Goal: Task Accomplishment & Management: Manage account settings

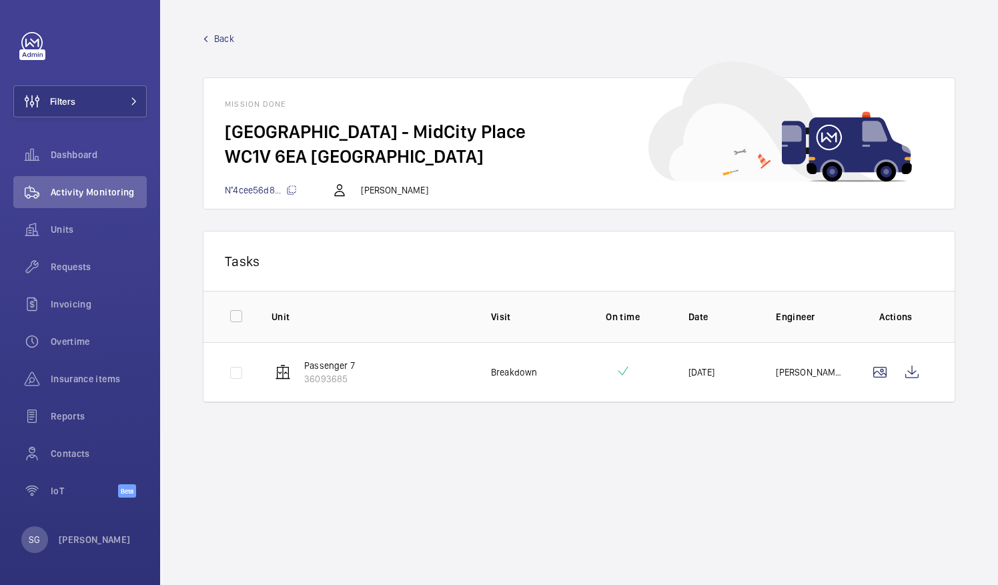
click at [616, 477] on wm-front-mission-details "Back Mission done Midcity Place - MidCity Place WC1V 6EA [GEOGRAPHIC_DATA] N°4c…" at bounding box center [579, 292] width 838 height 585
click at [113, 343] on span "Overtime" at bounding box center [99, 341] width 96 height 13
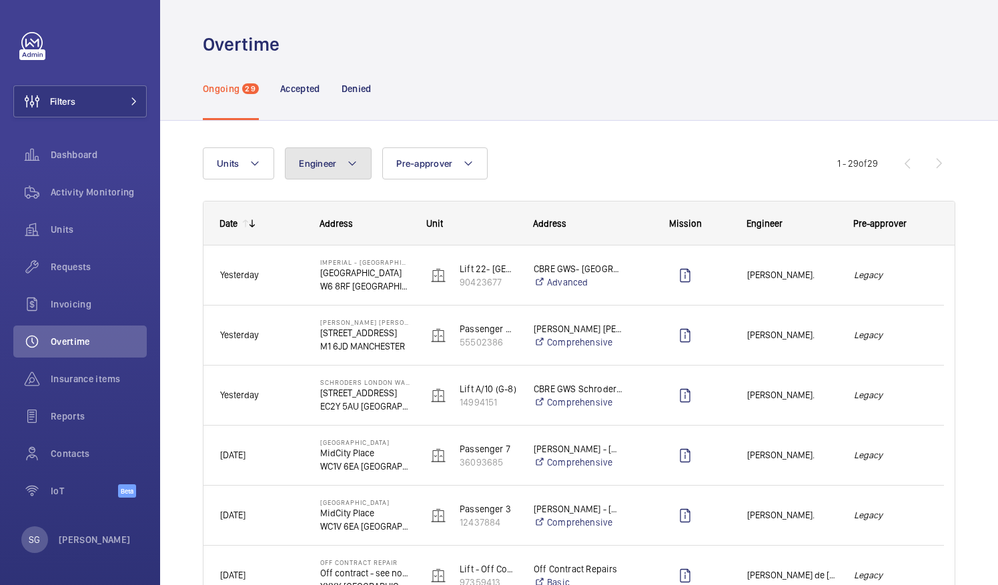
click at [347, 157] on mat-icon at bounding box center [352, 163] width 11 height 16
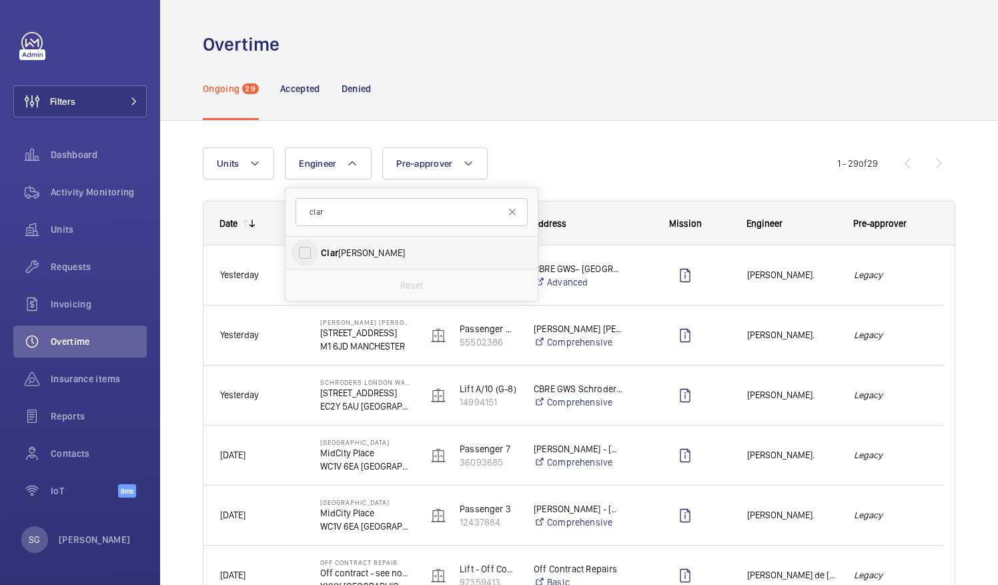
type input "clar"
click at [308, 247] on input "[PERSON_NAME]" at bounding box center [304, 252] width 27 height 27
checkbox input "true"
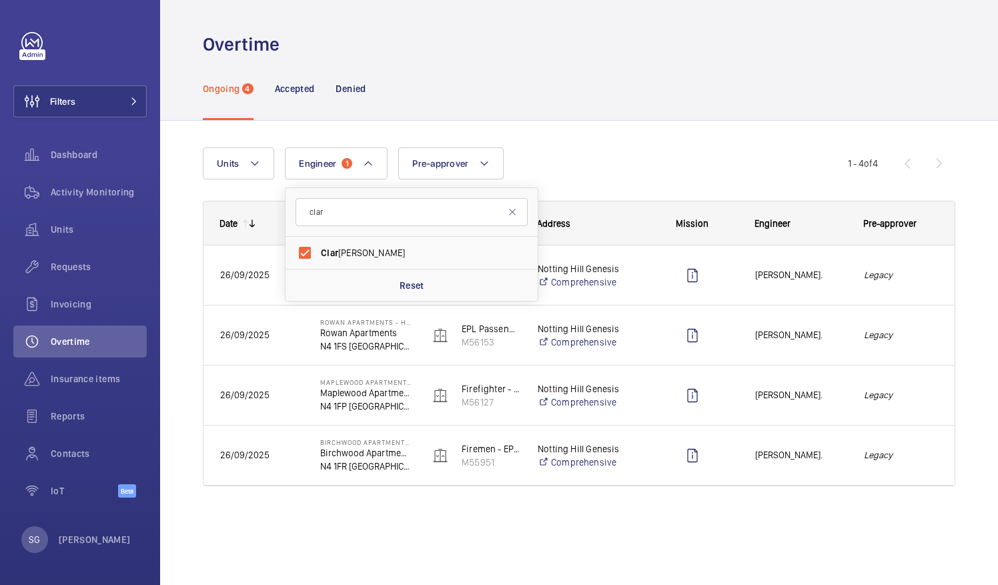
click at [736, 156] on div "Units Engineer 1 clar [PERSON_NAME] Reset Pre-approver More filters Reset all f…" at bounding box center [525, 163] width 645 height 32
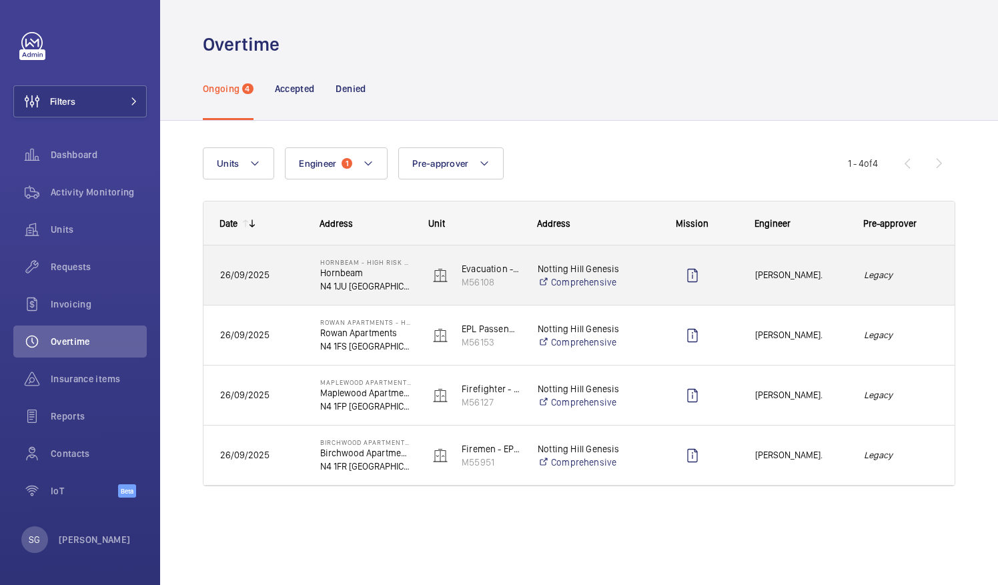
click at [906, 297] on div "Legacy" at bounding box center [901, 274] width 108 height 59
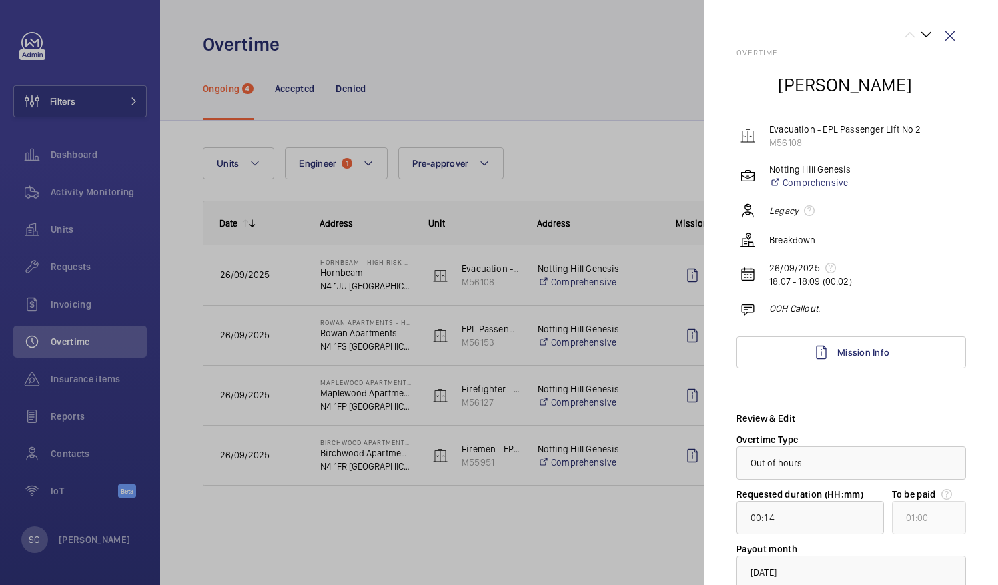
scroll to position [97, 0]
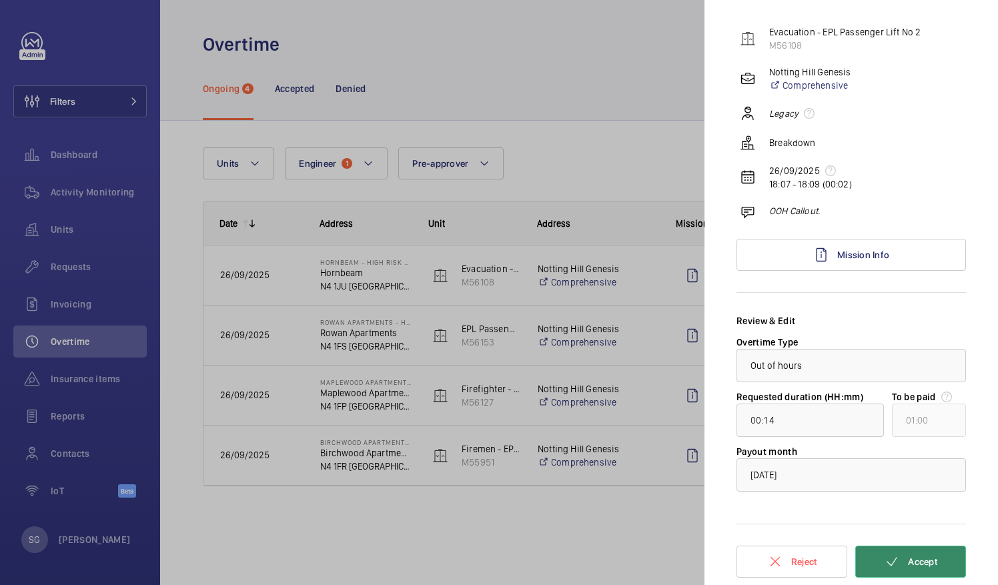
click at [908, 560] on span "Accept" at bounding box center [922, 561] width 29 height 11
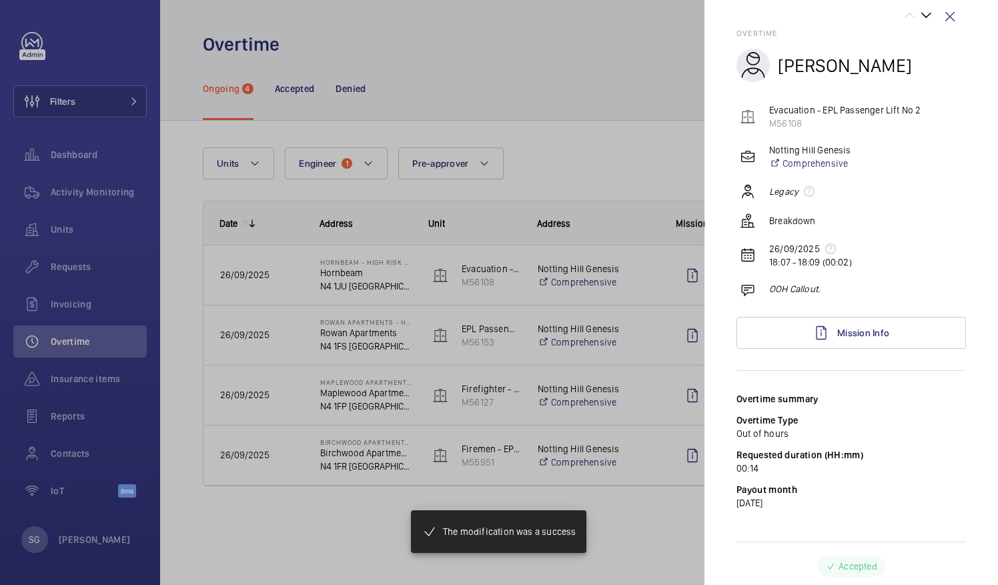
scroll to position [19, 0]
click at [947, 15] on wm-front-icon-button at bounding box center [950, 17] width 32 height 32
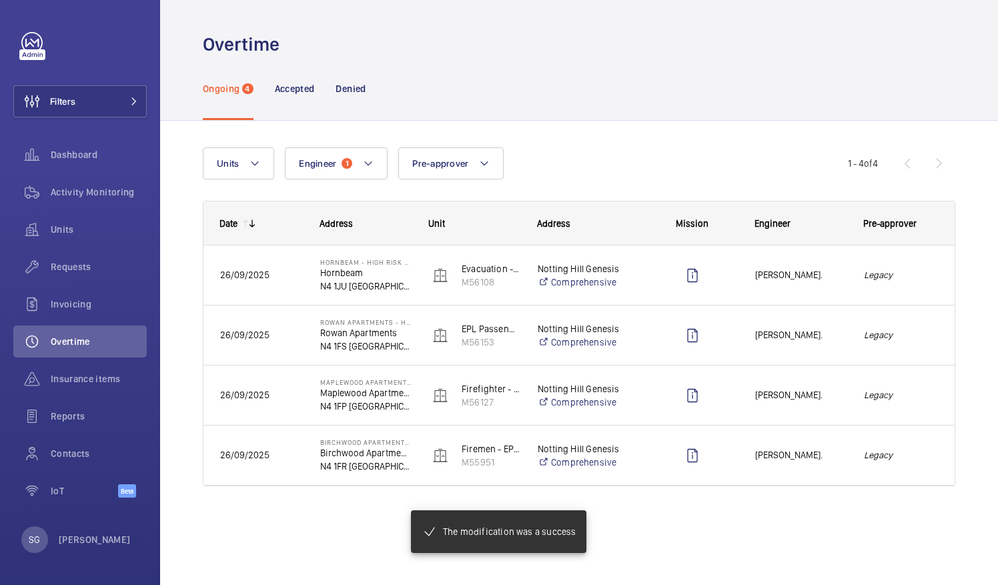
scroll to position [0, 0]
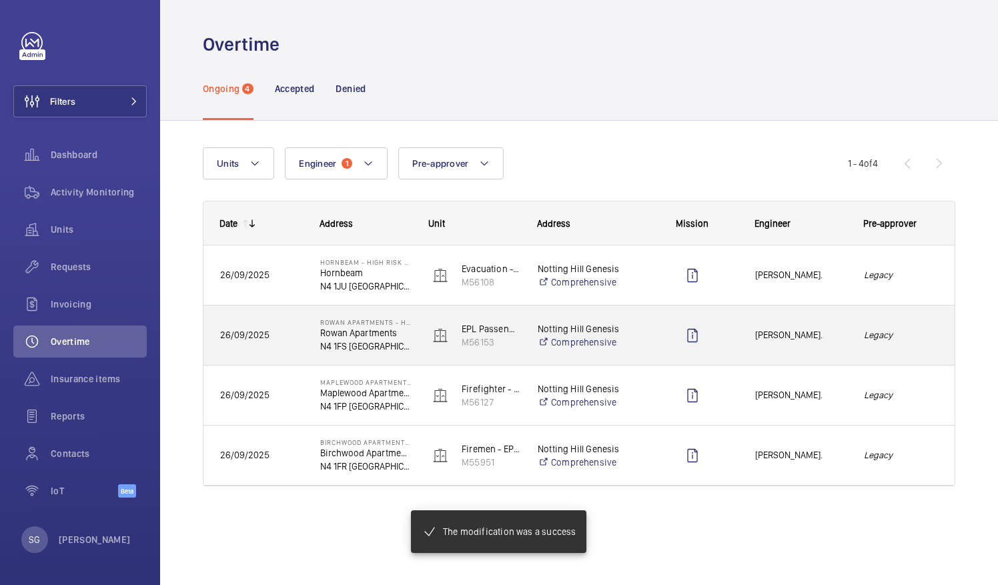
click at [911, 333] on em "Legacy" at bounding box center [901, 334] width 75 height 15
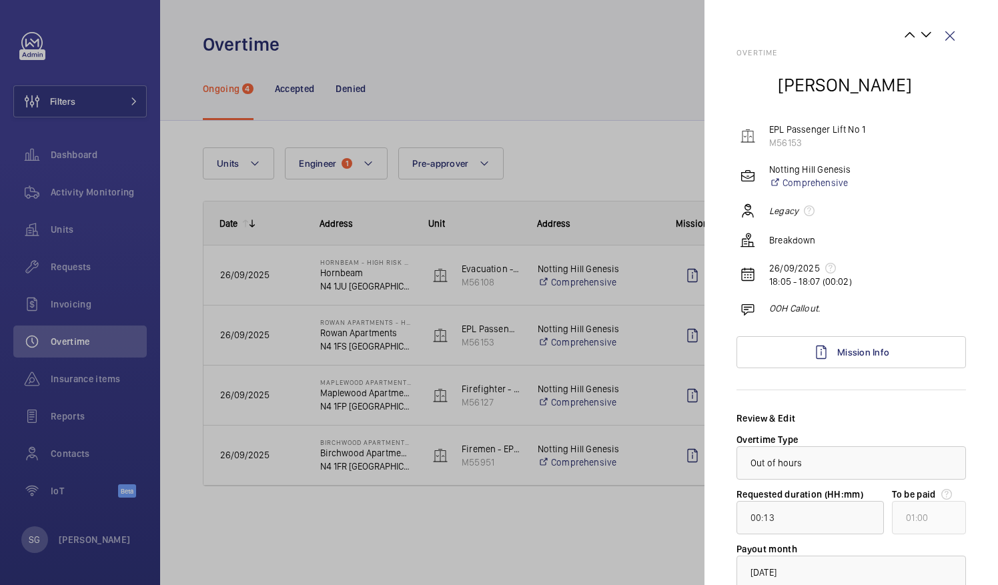
scroll to position [97, 0]
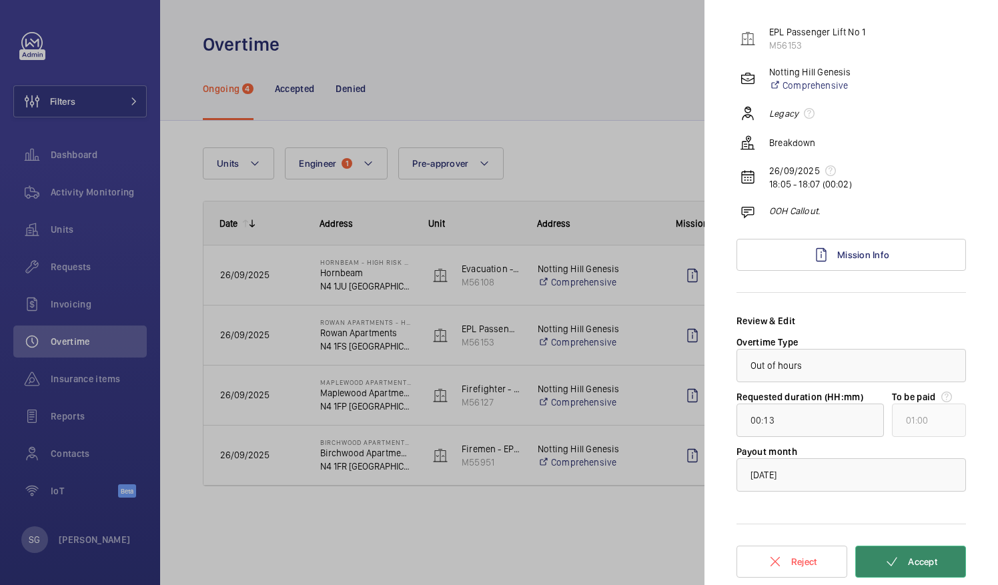
click at [918, 563] on span "Accept" at bounding box center [922, 561] width 29 height 11
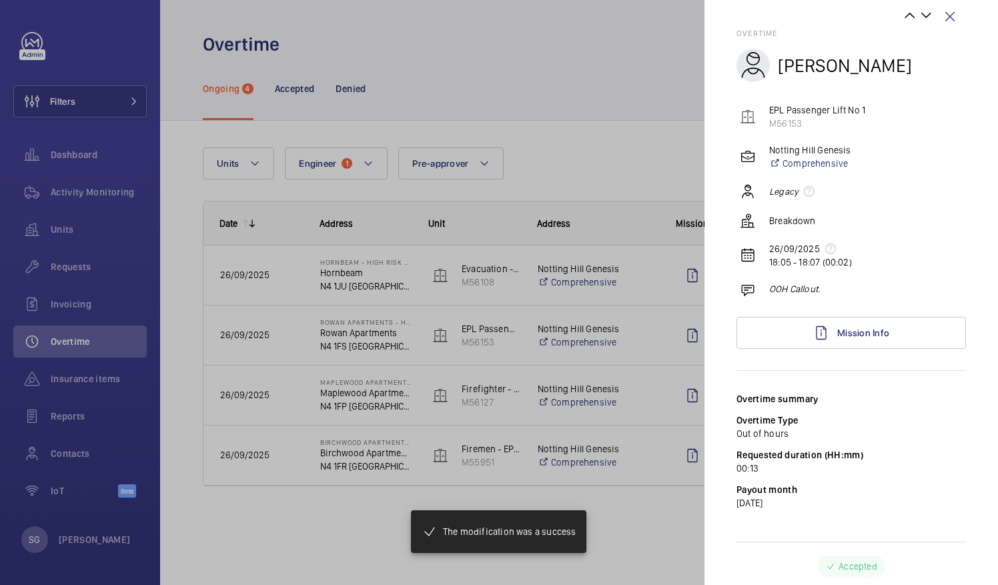
scroll to position [19, 0]
click at [624, 73] on div at bounding box center [499, 292] width 998 height 585
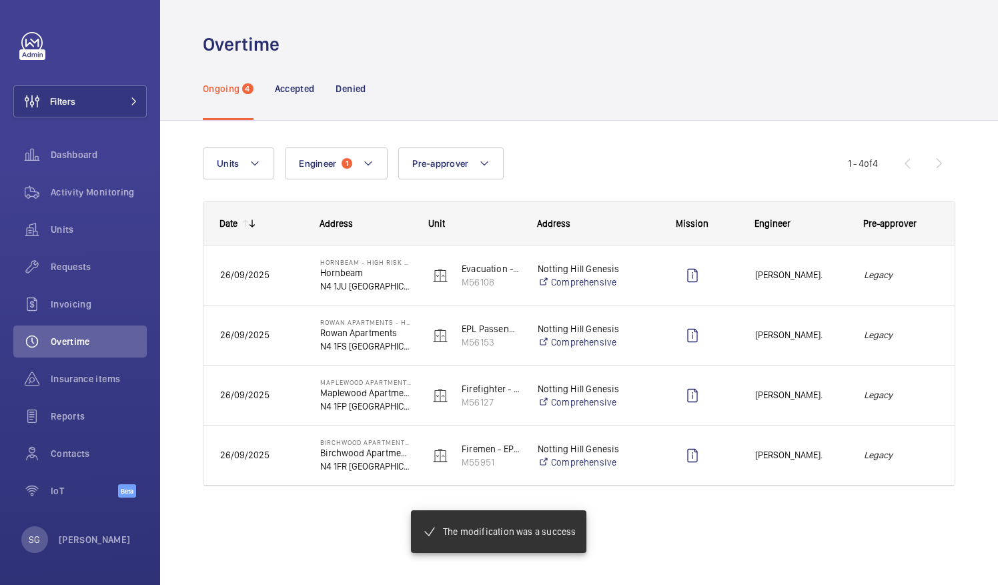
scroll to position [0, 0]
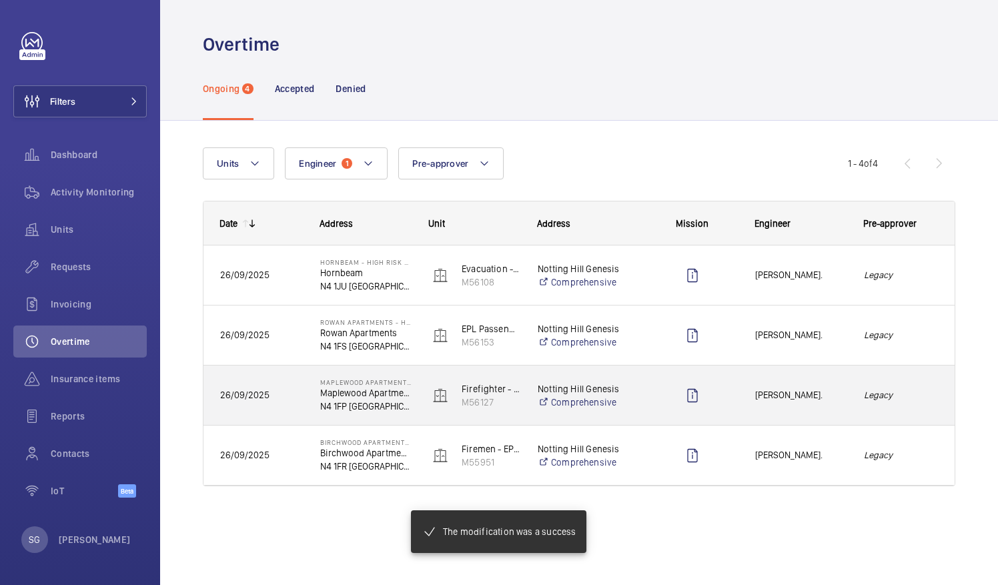
click at [922, 398] on em "Legacy" at bounding box center [901, 395] width 75 height 15
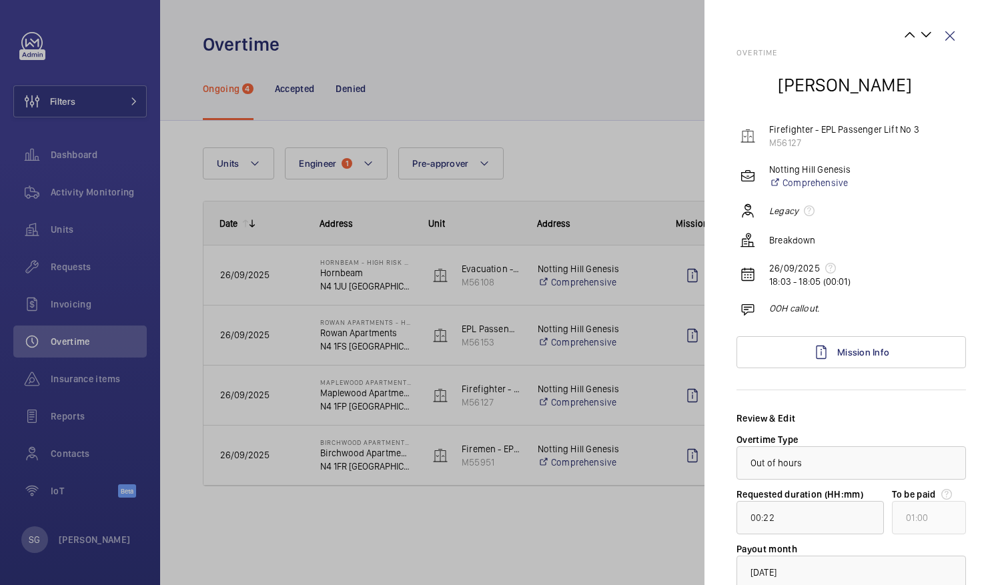
scroll to position [97, 0]
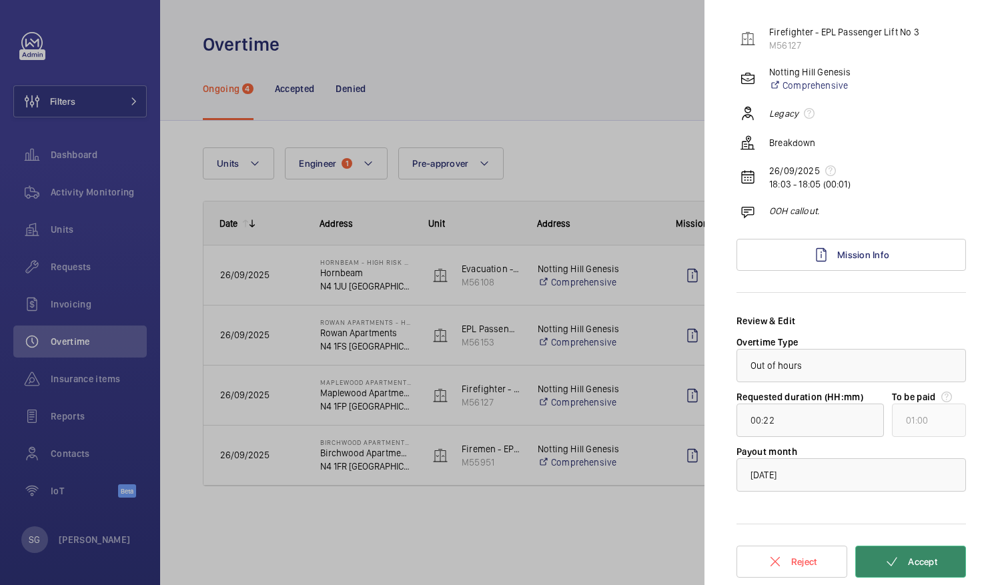
click at [884, 566] on mat-icon at bounding box center [892, 562] width 16 height 16
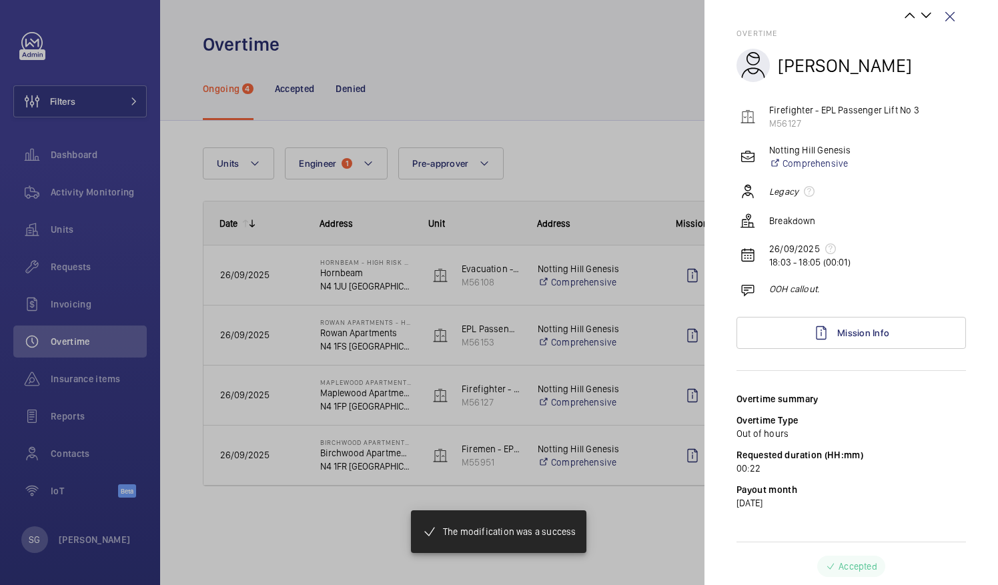
scroll to position [19, 0]
click at [576, 83] on div at bounding box center [499, 292] width 998 height 585
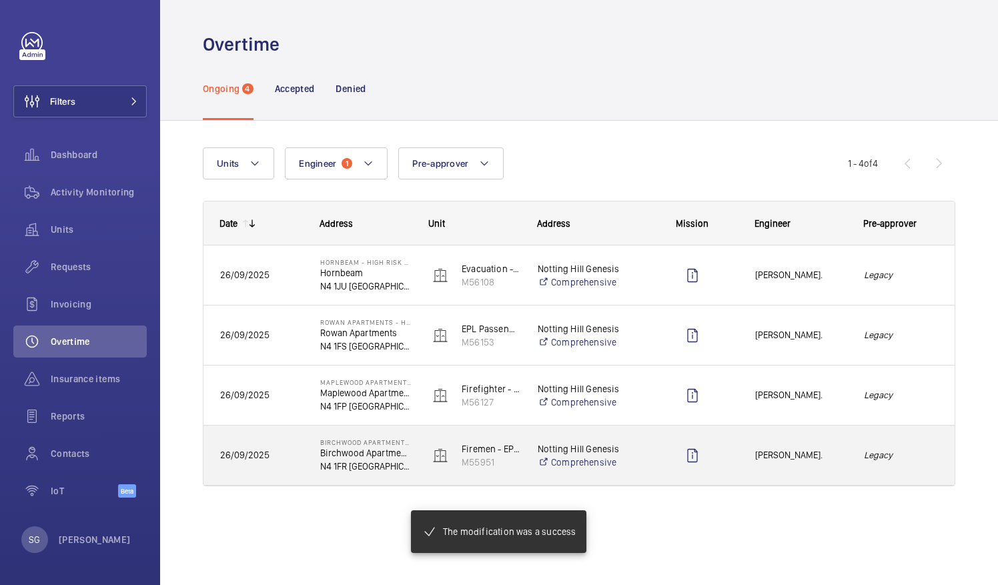
click at [841, 454] on span "[PERSON_NAME]." at bounding box center [800, 455] width 91 height 15
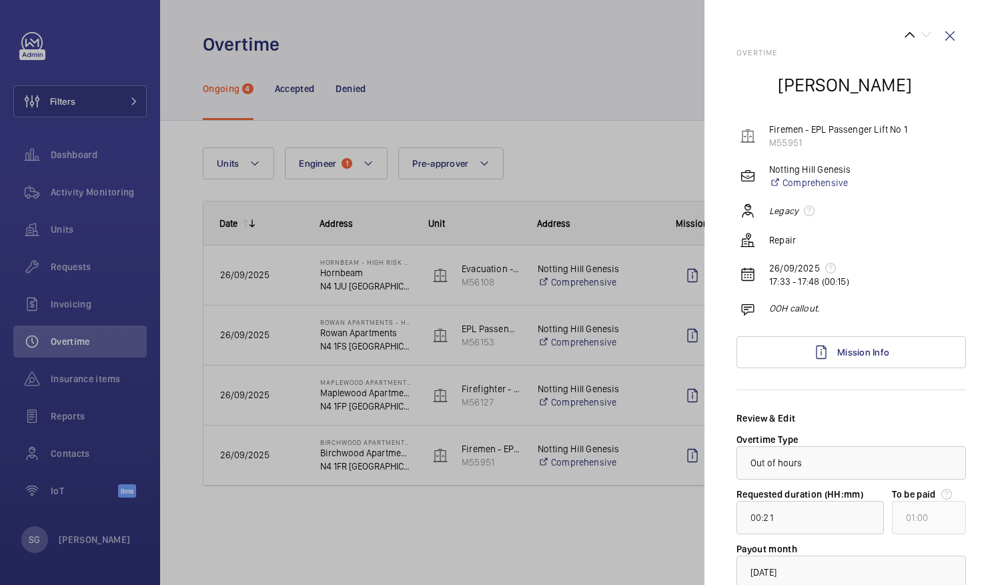
scroll to position [97, 0]
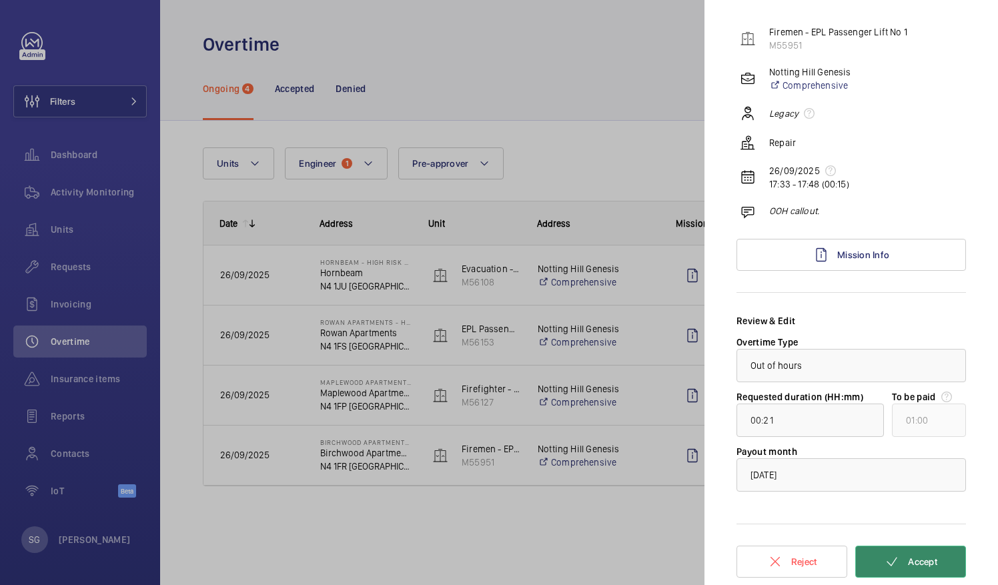
click at [916, 558] on span "Accept" at bounding box center [922, 561] width 29 height 11
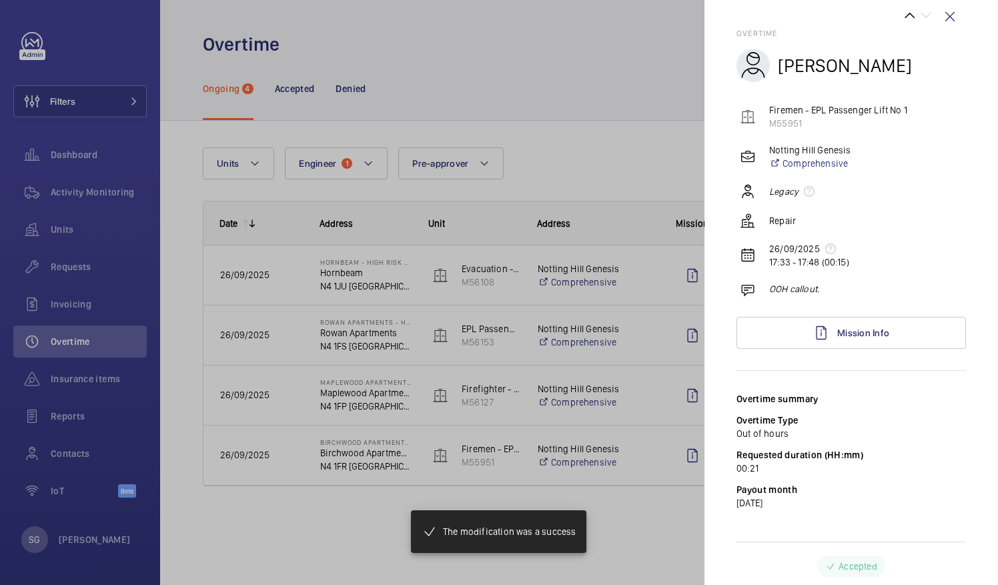
scroll to position [19, 0]
click at [640, 92] on div at bounding box center [499, 292] width 998 height 585
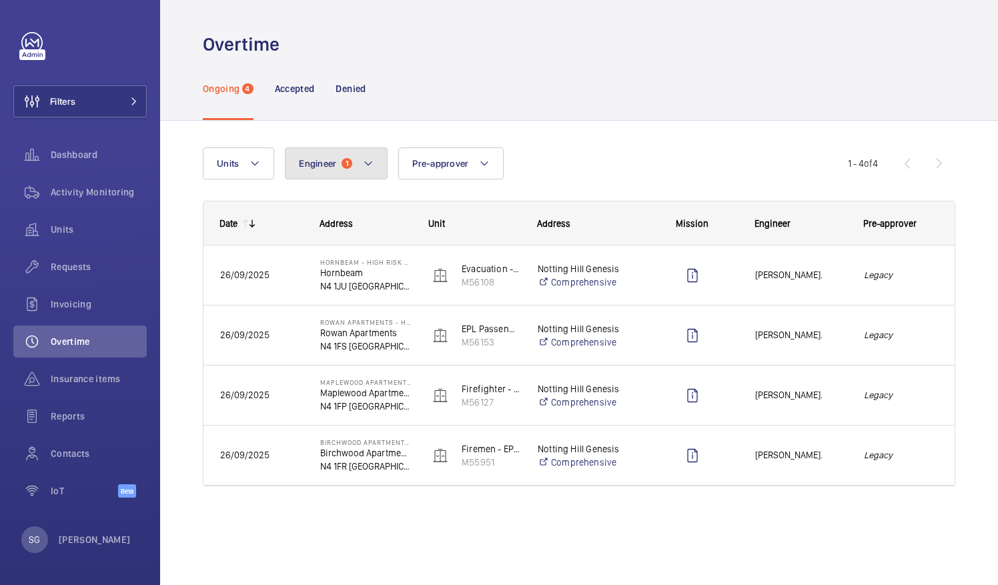
click at [363, 157] on mat-icon at bounding box center [368, 163] width 11 height 16
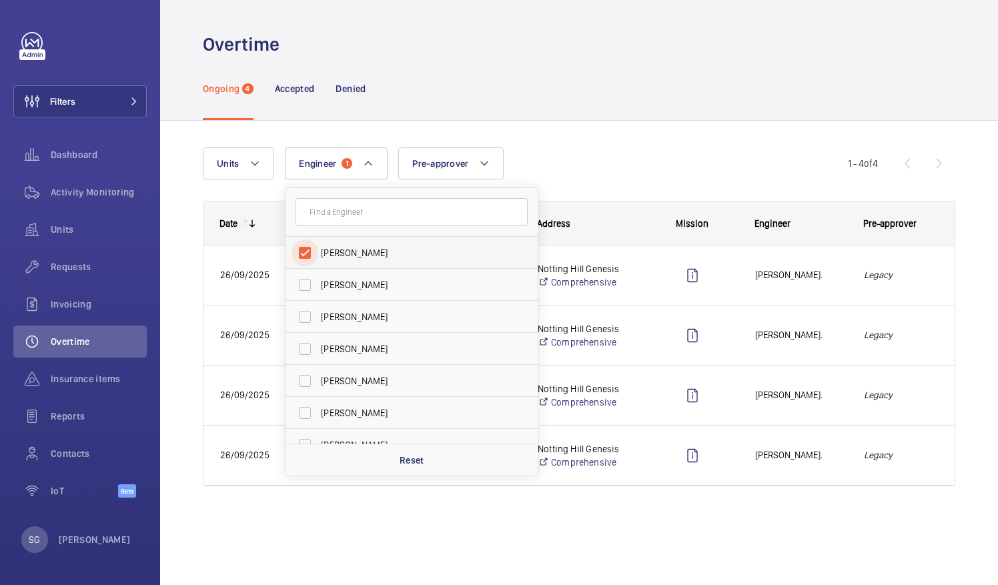
click at [303, 256] on input "[PERSON_NAME]" at bounding box center [304, 252] width 27 height 27
checkbox input "false"
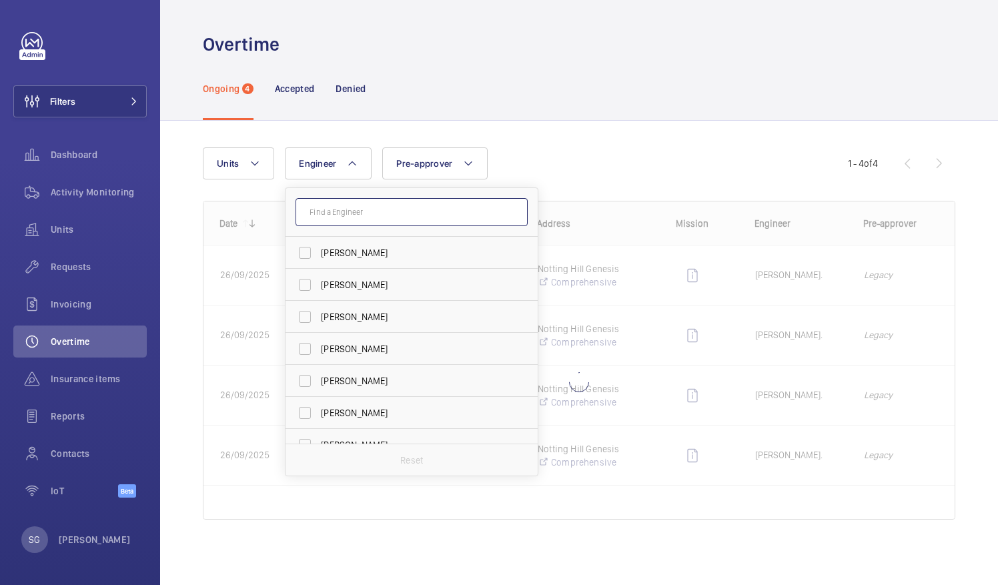
click at [337, 212] on input "text" at bounding box center [411, 212] width 232 height 28
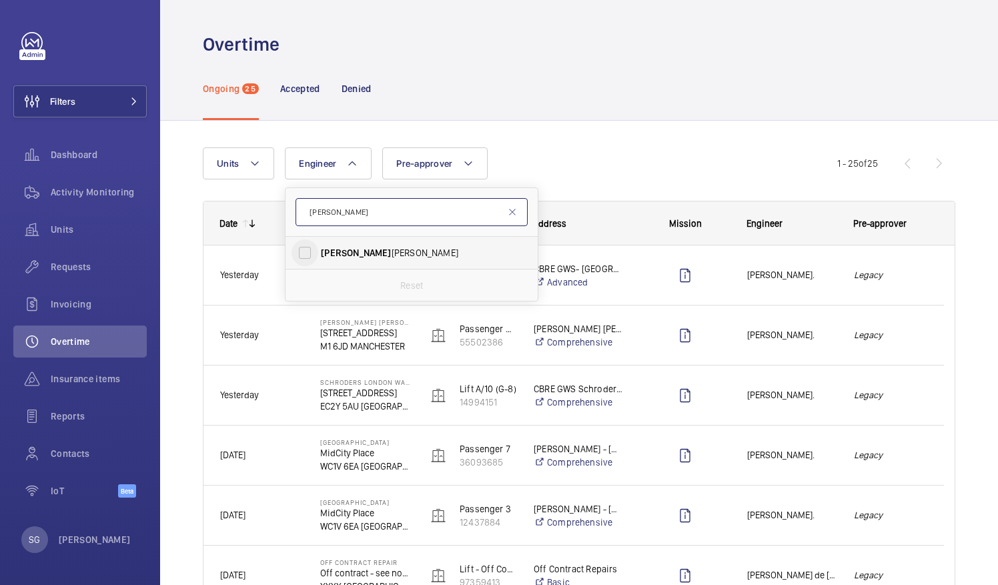
type input "[PERSON_NAME]"
click at [306, 251] on input "[PERSON_NAME] [PERSON_NAME]" at bounding box center [304, 252] width 27 height 27
checkbox input "true"
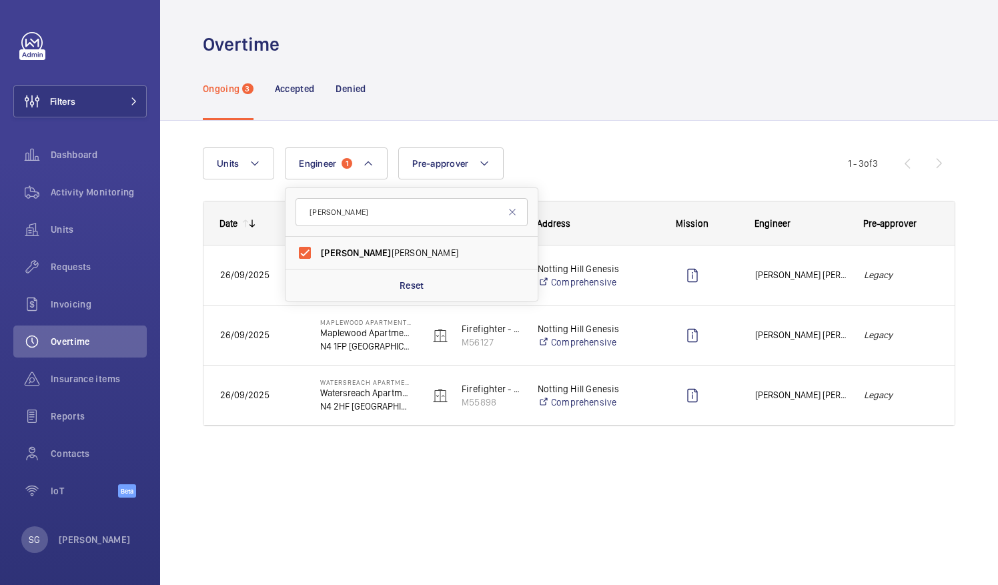
click at [737, 45] on div "Overtime" at bounding box center [579, 44] width 752 height 25
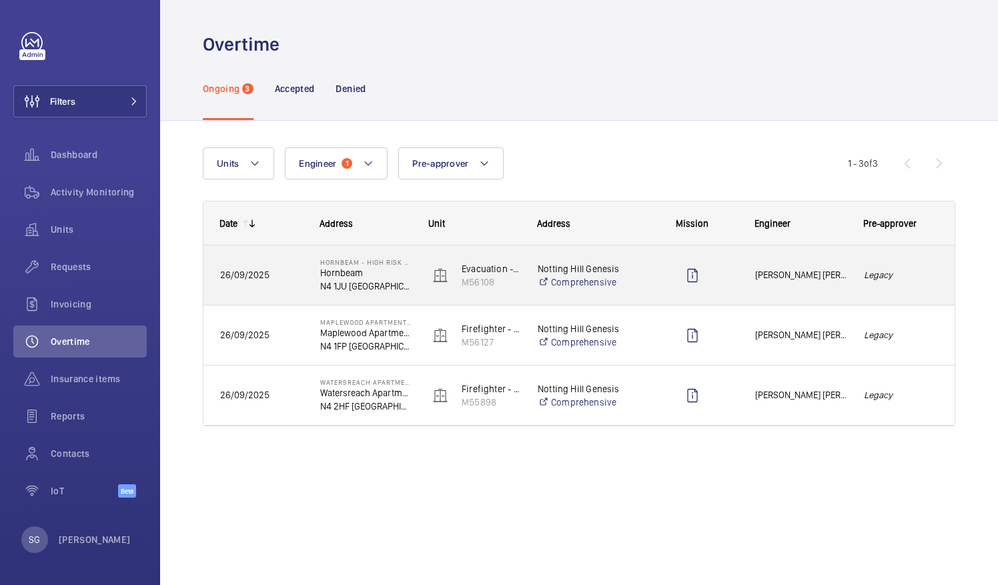
click at [913, 266] on div "Legacy" at bounding box center [901, 275] width 107 height 42
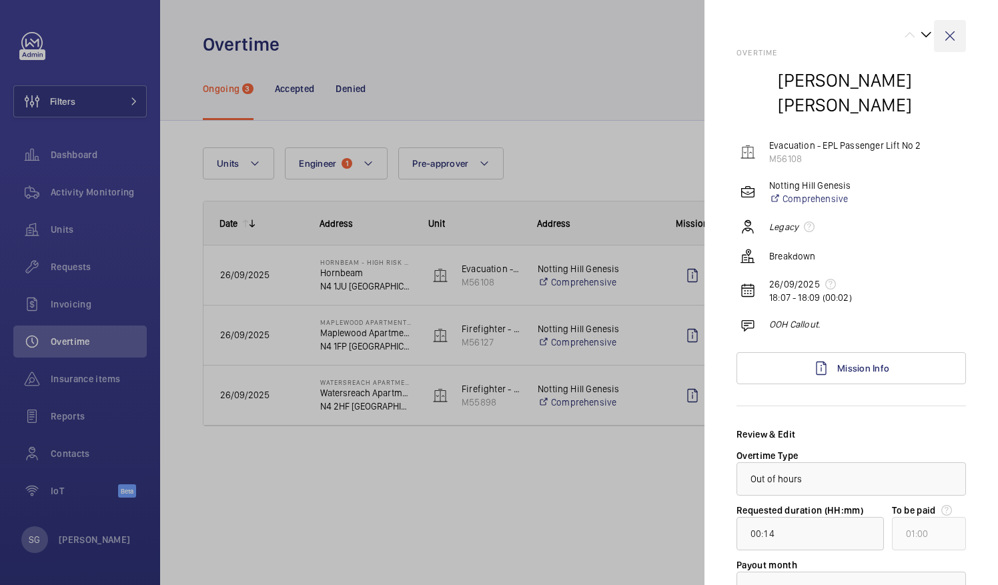
click at [942, 41] on wm-front-icon-button at bounding box center [950, 36] width 32 height 32
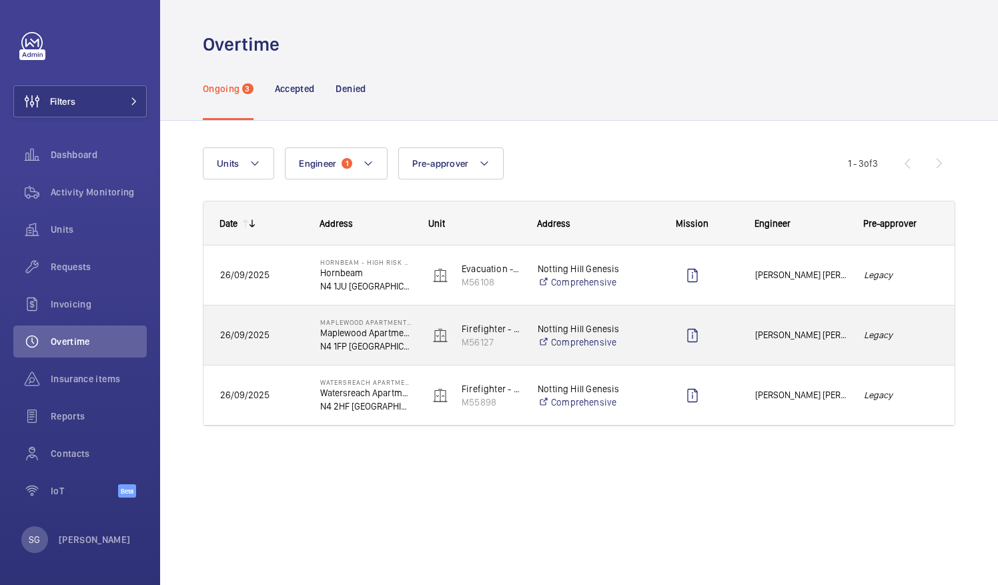
click at [924, 319] on div "Legacy" at bounding box center [901, 335] width 107 height 42
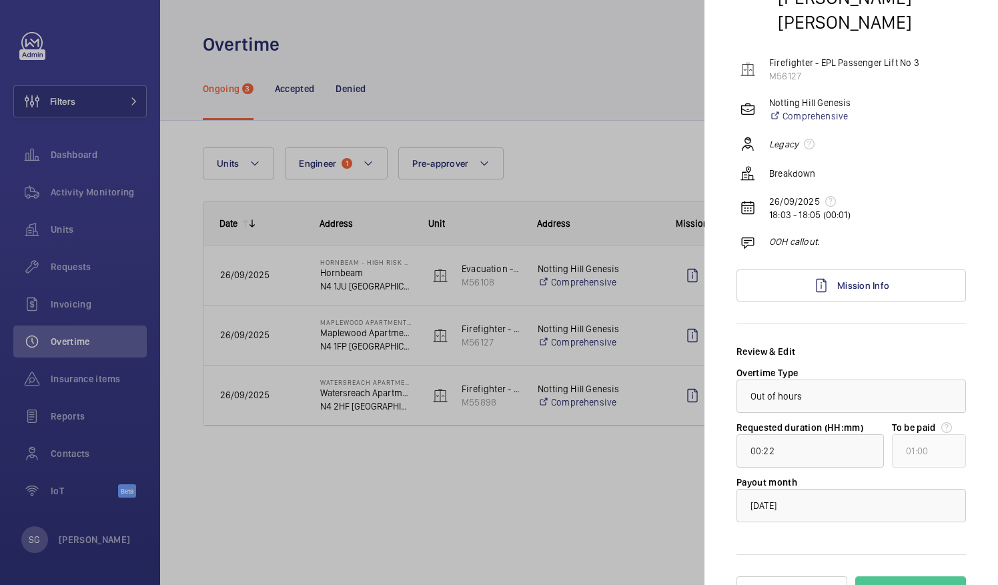
scroll to position [89, 0]
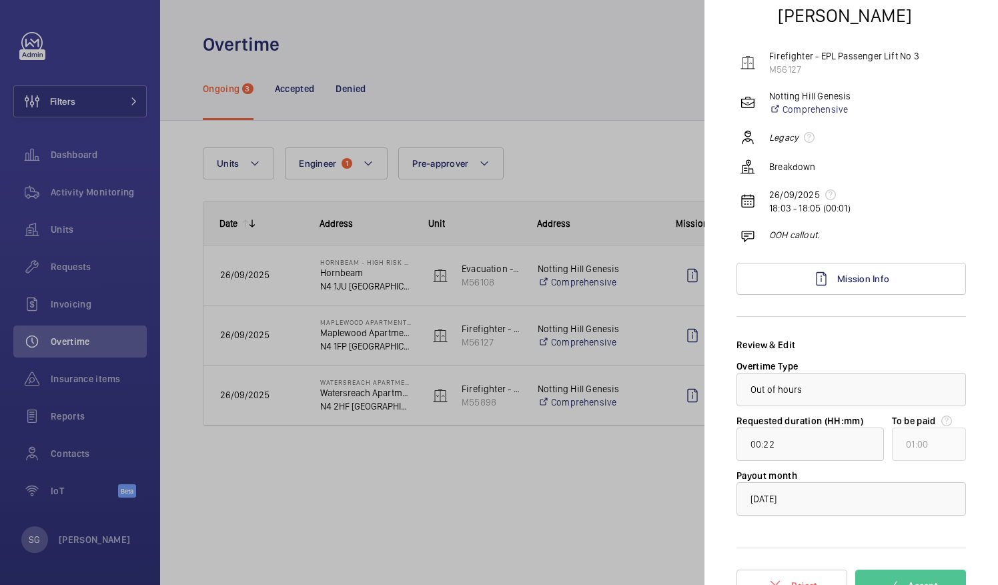
click at [660, 93] on div at bounding box center [499, 292] width 998 height 585
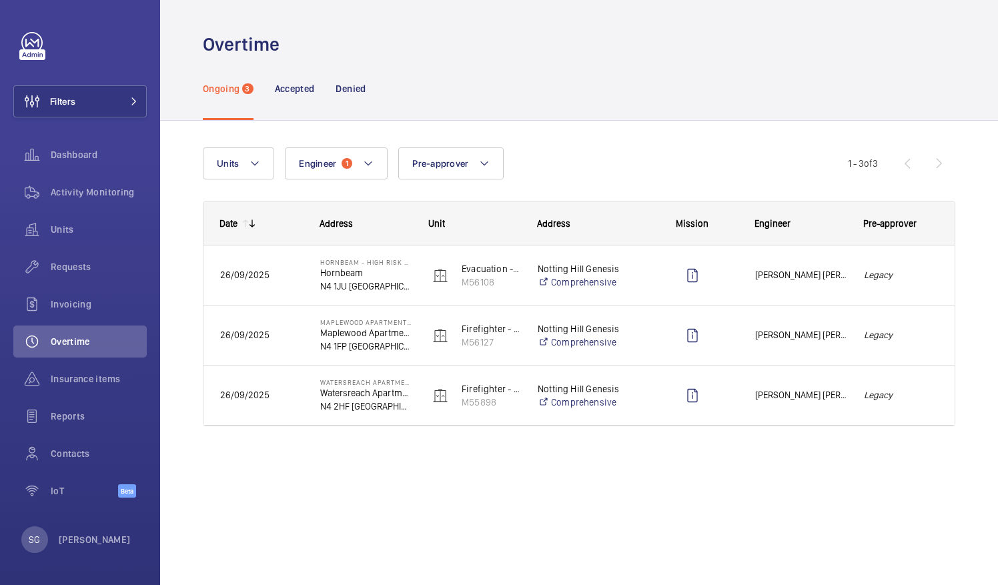
scroll to position [0, 0]
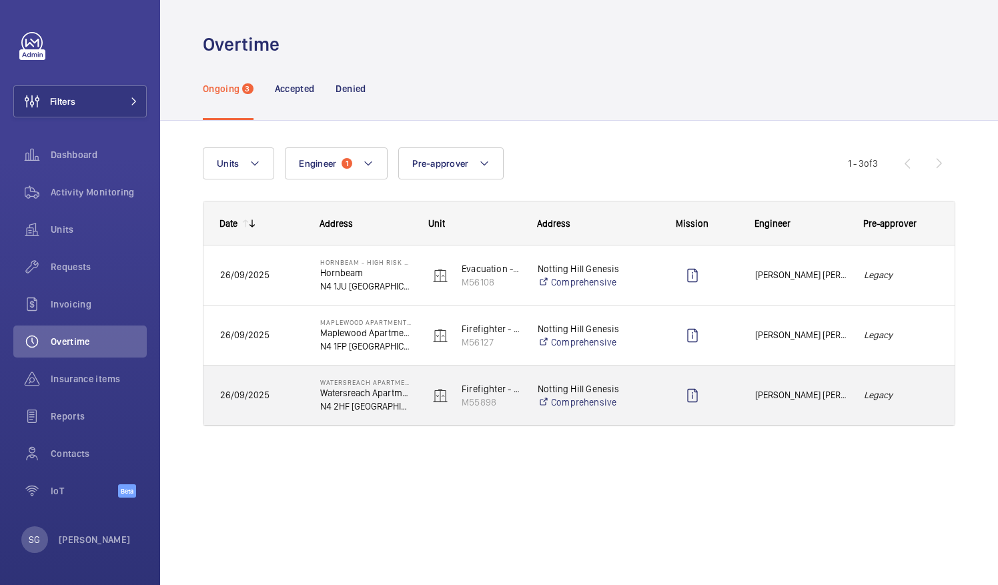
click at [912, 377] on div "Legacy" at bounding box center [901, 395] width 107 height 42
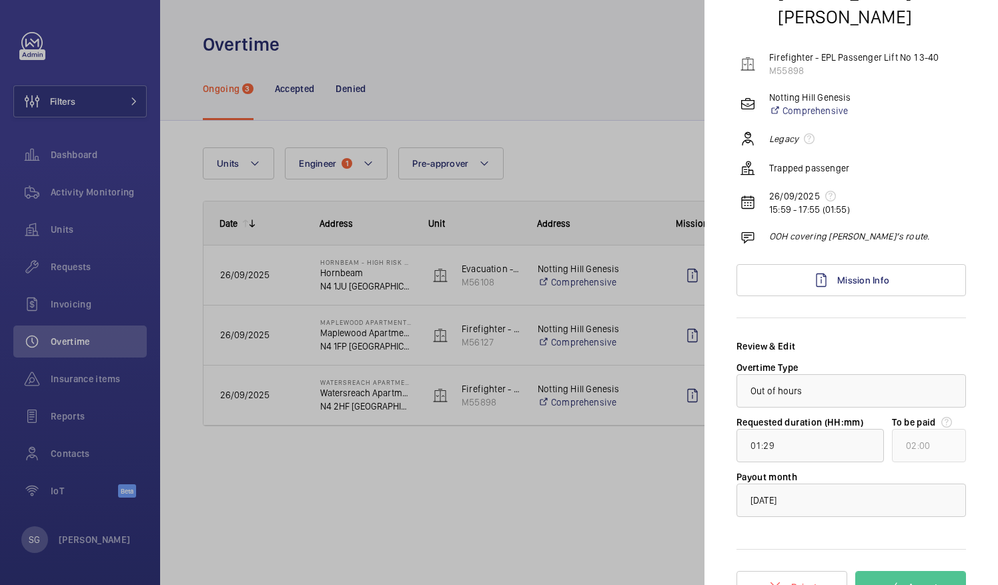
scroll to position [97, 0]
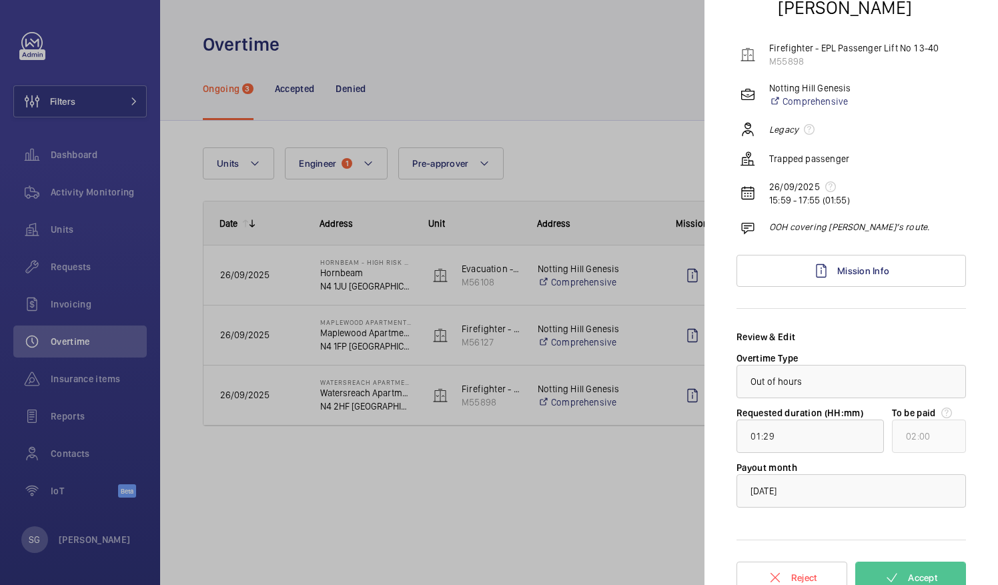
click at [625, 85] on div at bounding box center [499, 292] width 998 height 585
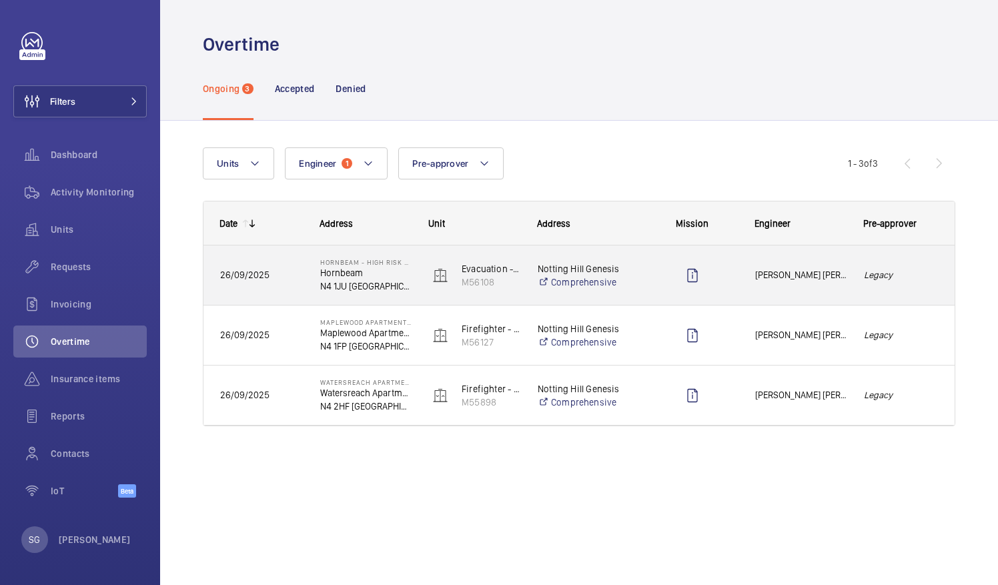
click at [919, 271] on em "Legacy" at bounding box center [901, 274] width 75 height 15
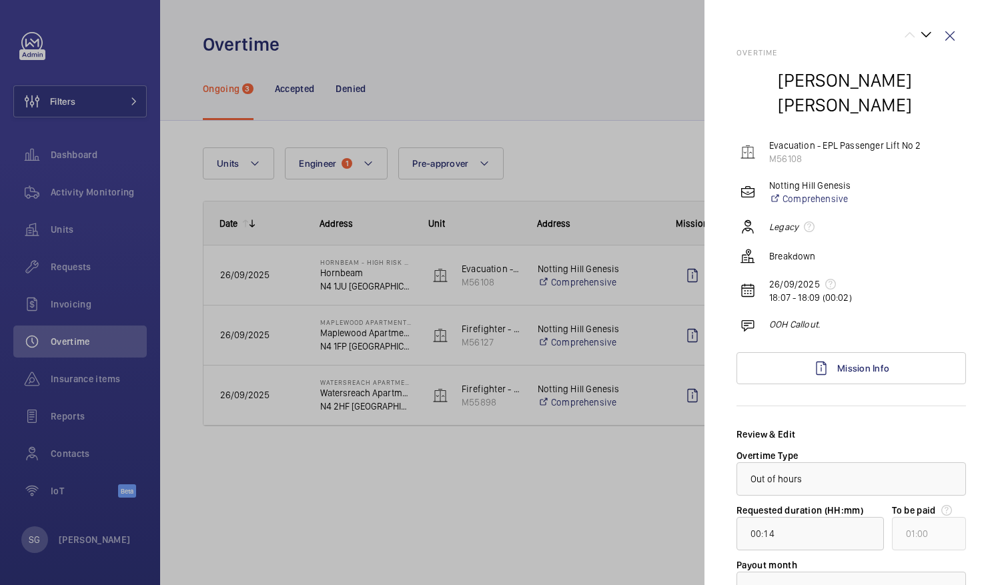
scroll to position [97, 0]
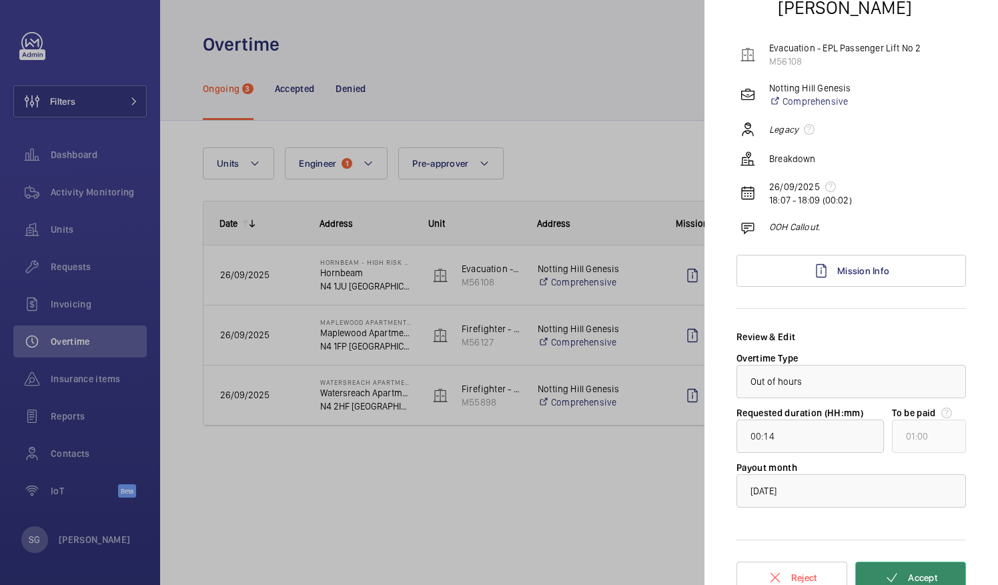
click at [894, 563] on button "Accept" at bounding box center [910, 578] width 111 height 32
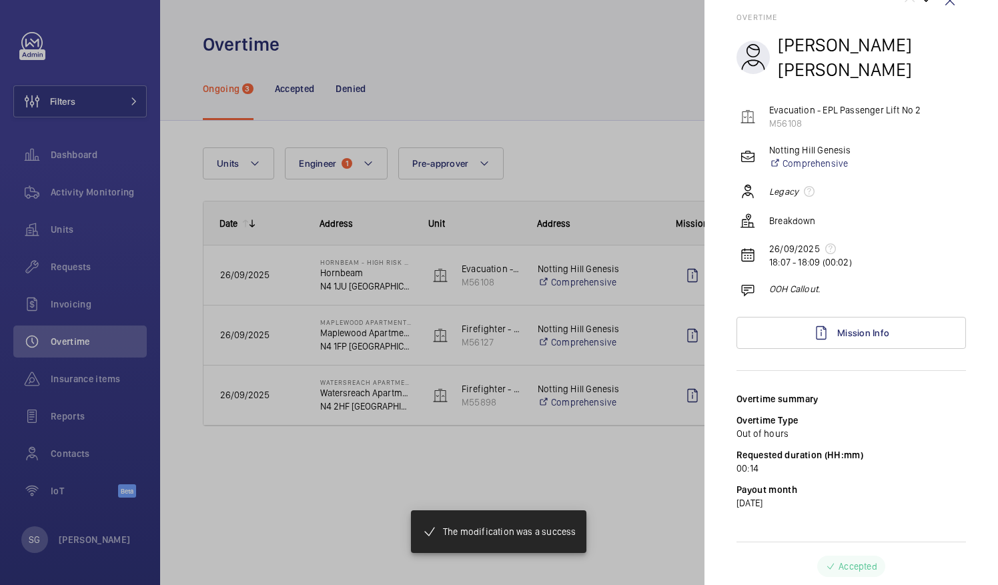
scroll to position [19, 0]
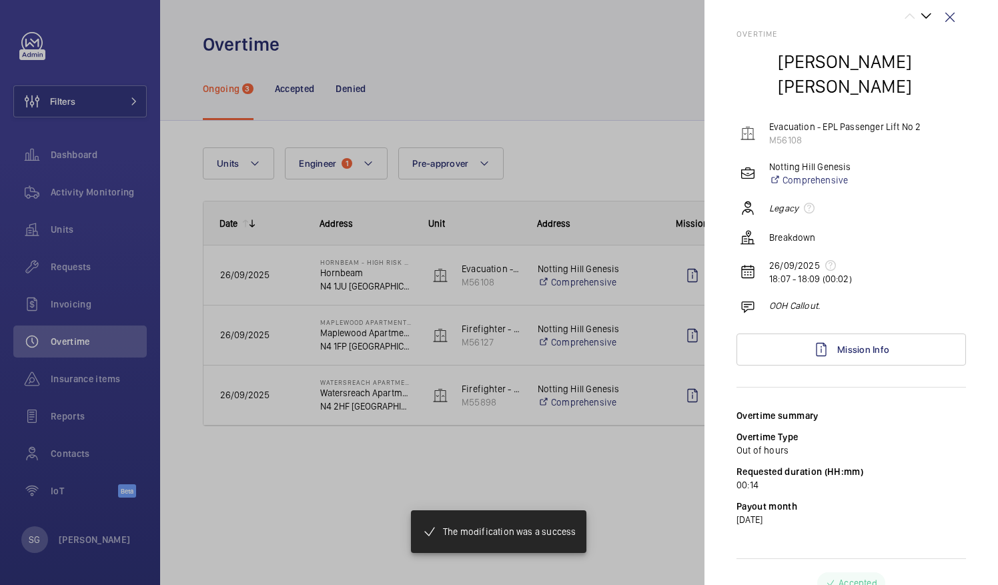
click at [650, 84] on div at bounding box center [499, 292] width 998 height 585
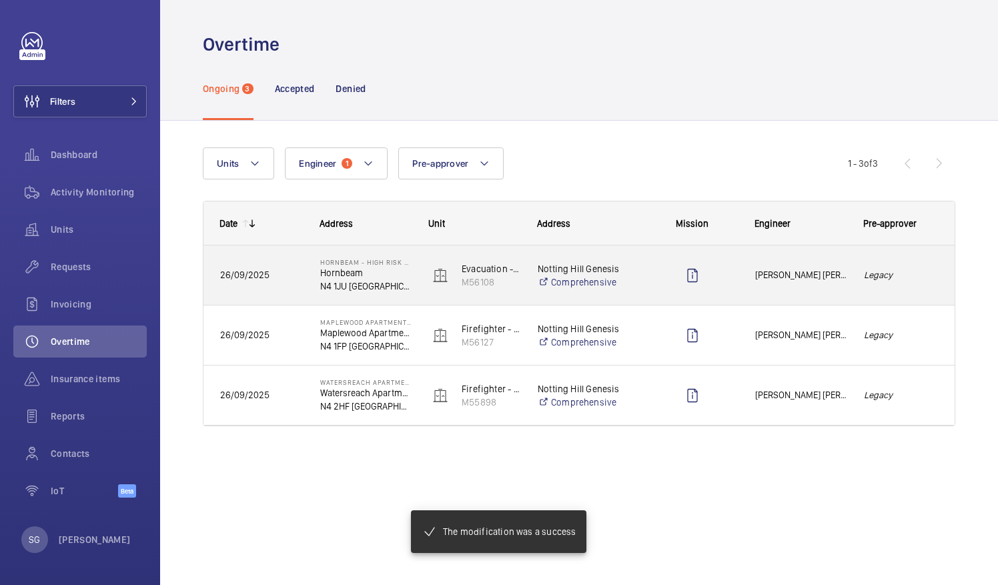
click at [894, 255] on div "Legacy" at bounding box center [901, 275] width 107 height 42
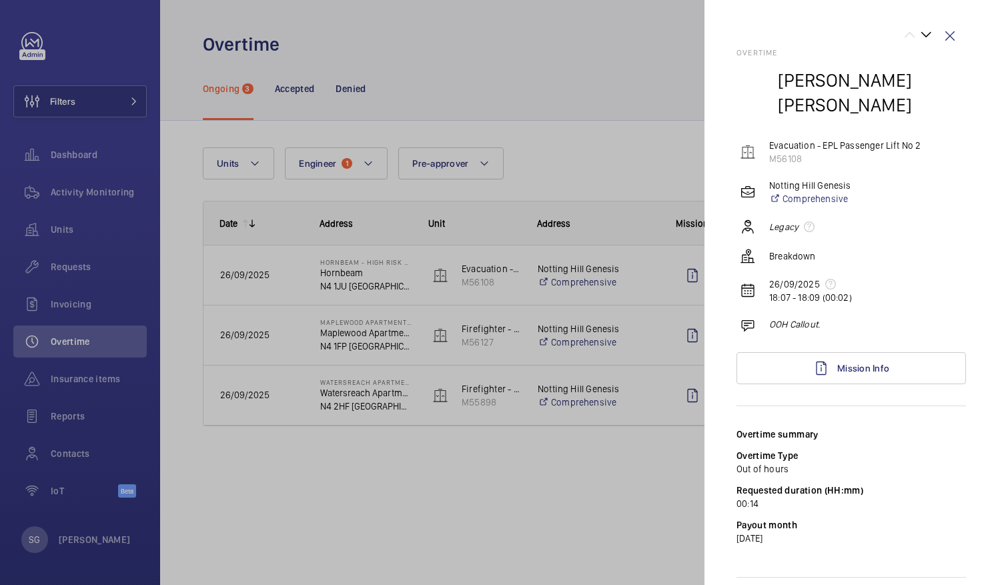
scroll to position [19, 0]
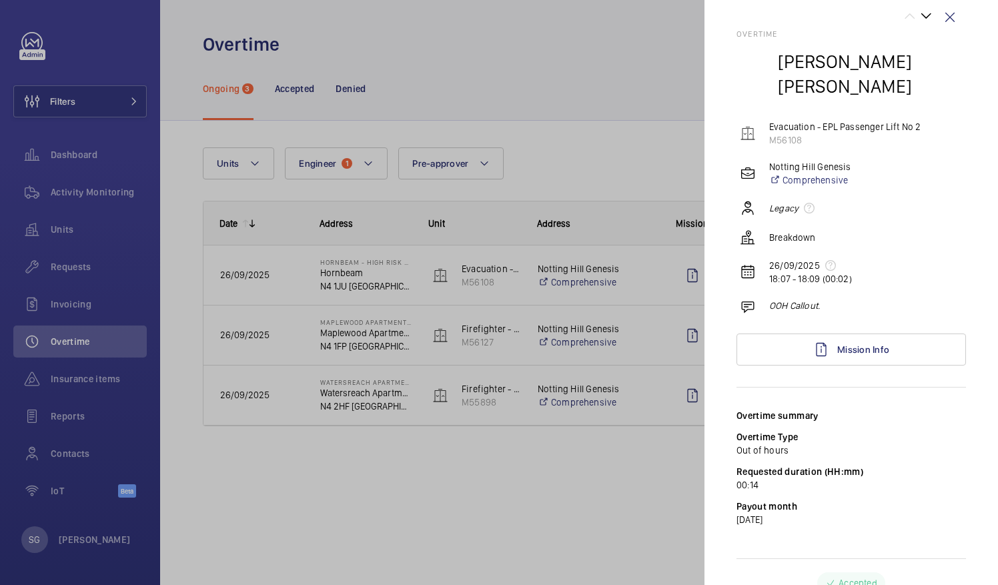
click at [643, 88] on div at bounding box center [499, 292] width 998 height 585
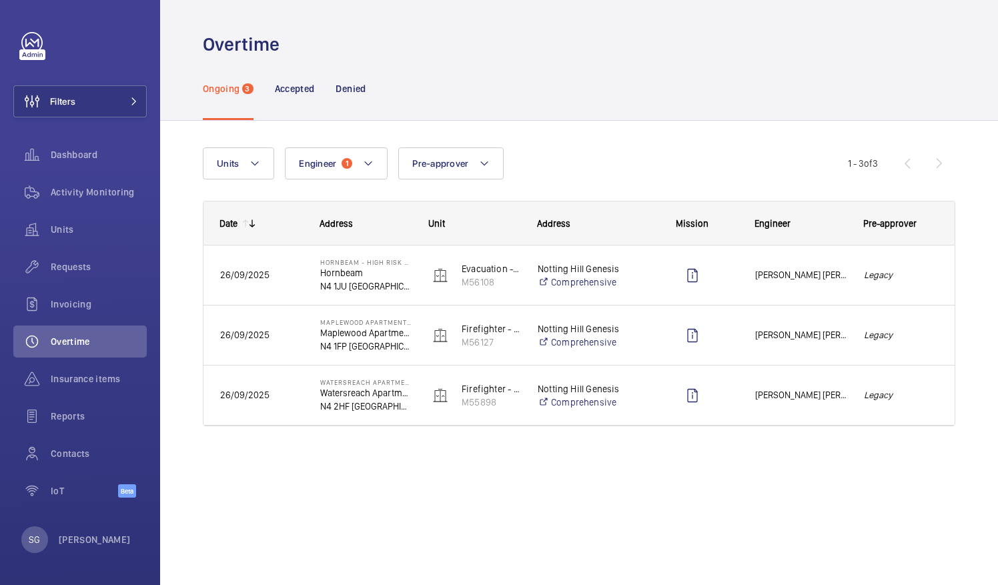
scroll to position [0, 0]
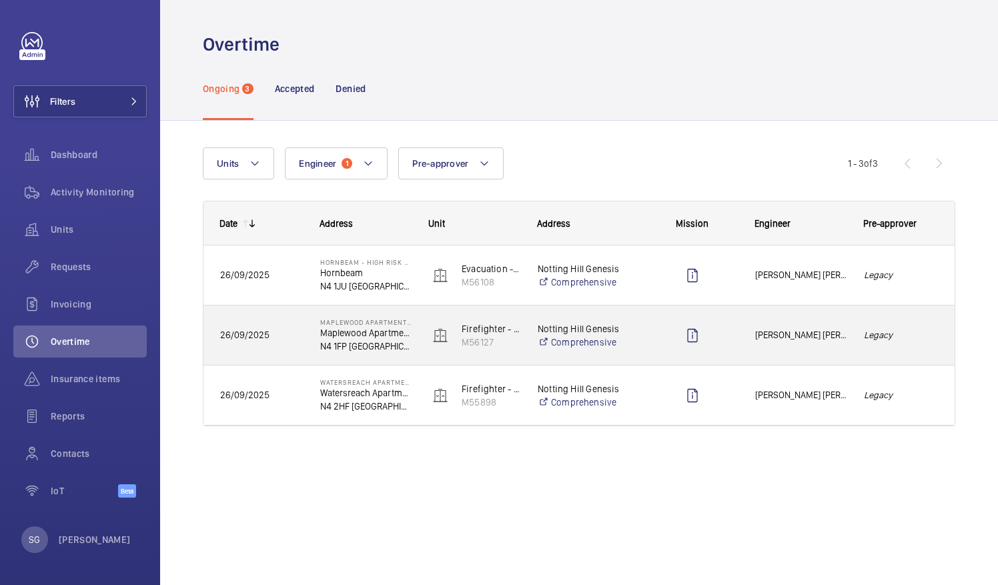
click at [931, 328] on em "Legacy" at bounding box center [901, 334] width 75 height 15
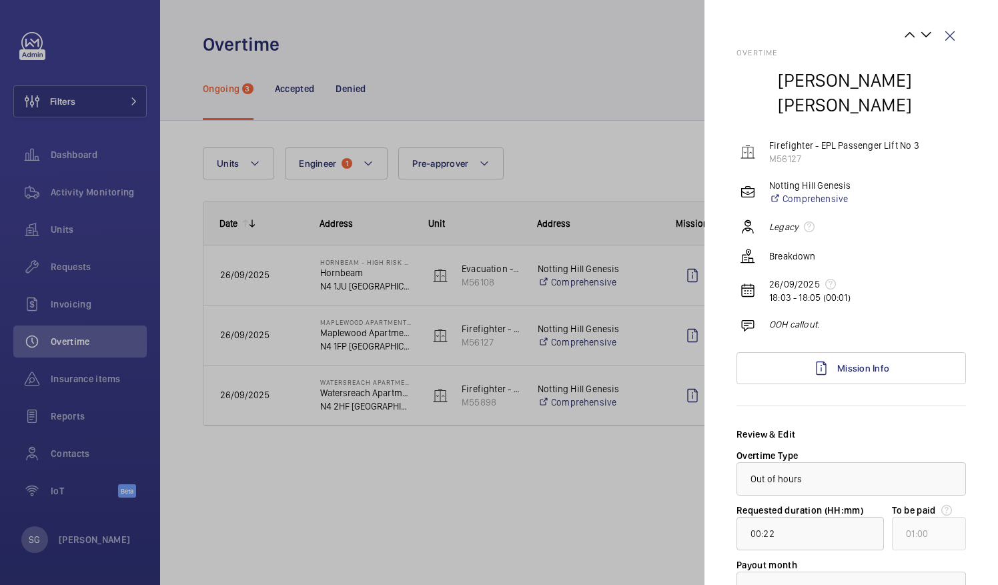
scroll to position [97, 0]
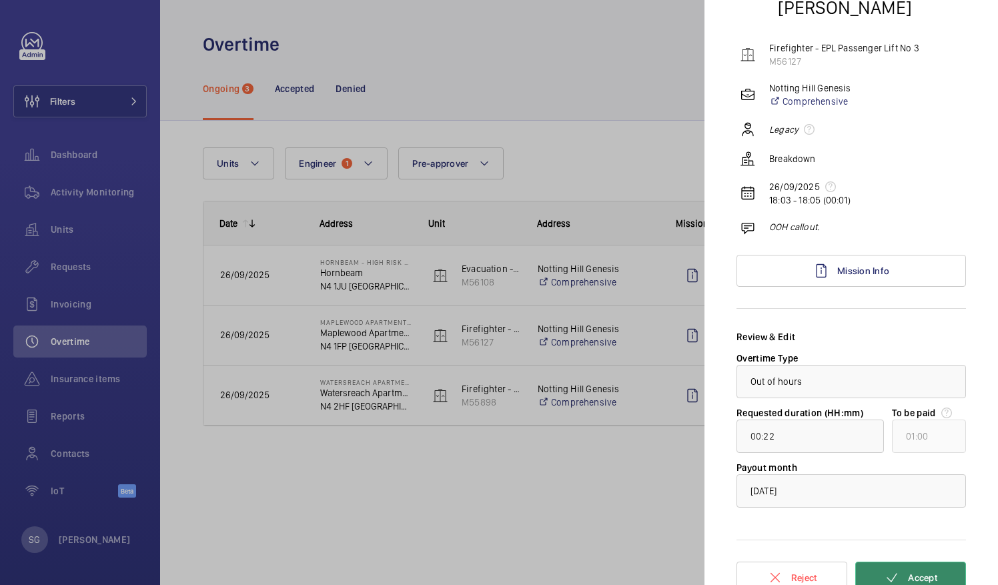
click at [918, 572] on span "Accept" at bounding box center [922, 577] width 29 height 11
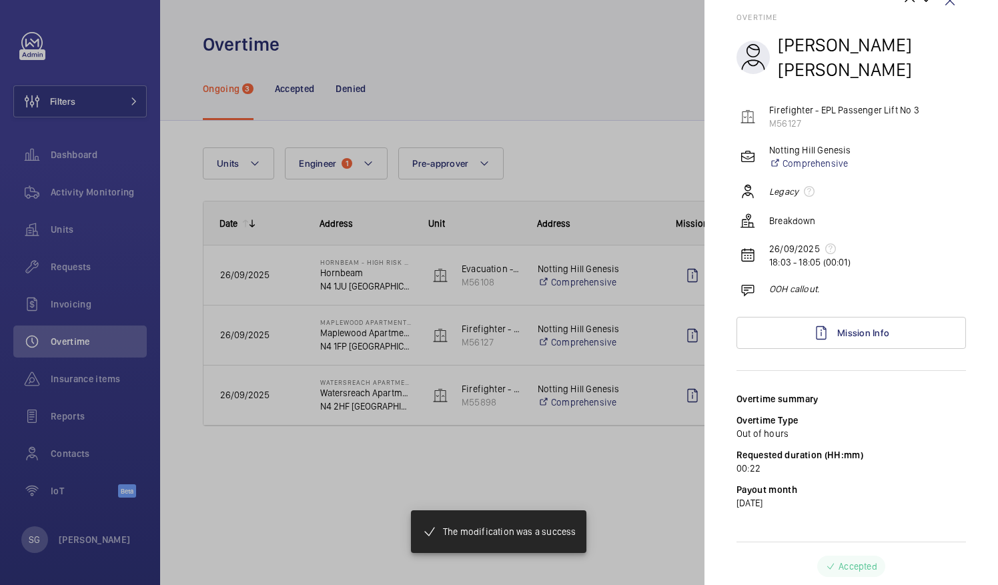
scroll to position [19, 0]
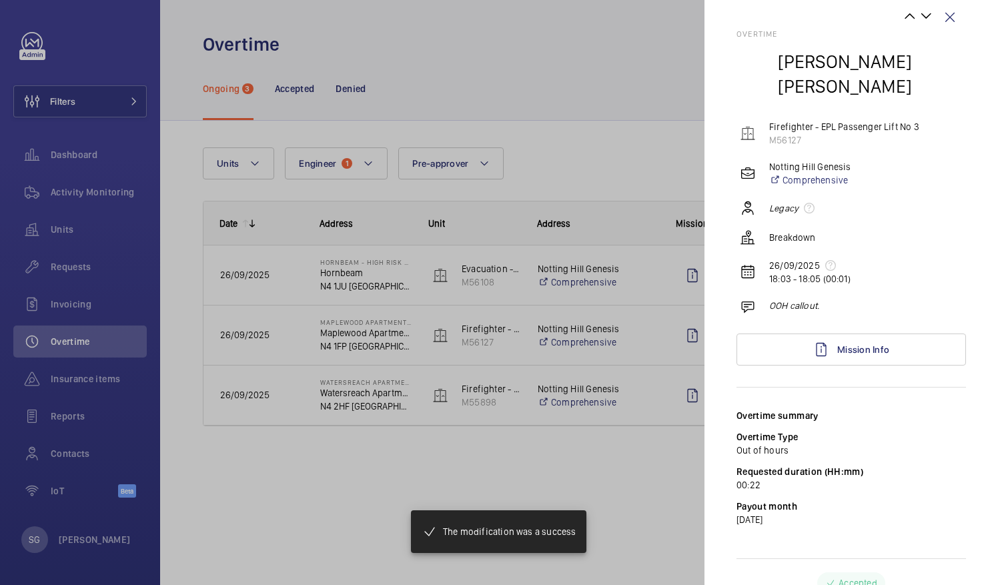
click at [640, 93] on div at bounding box center [499, 292] width 998 height 585
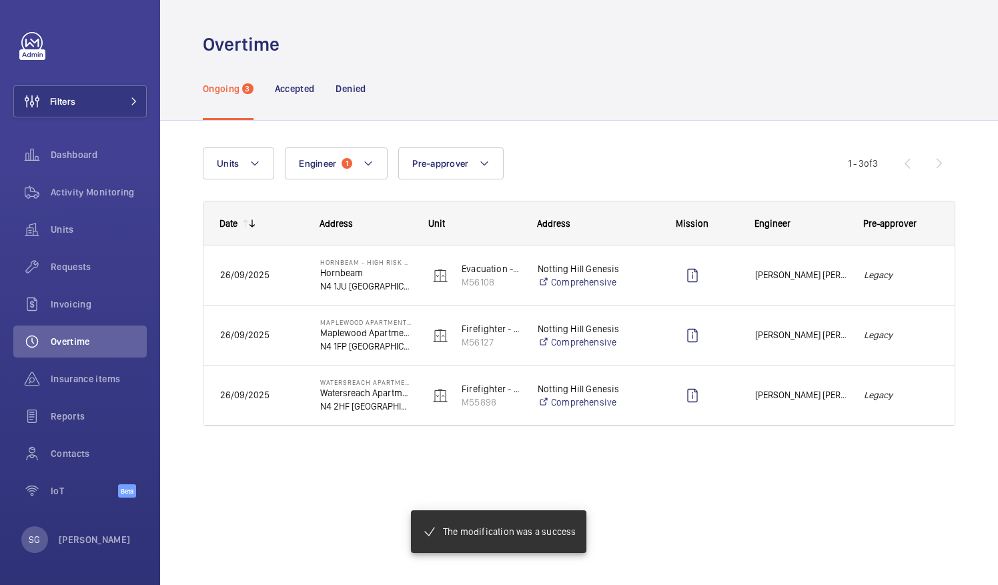
scroll to position [0, 0]
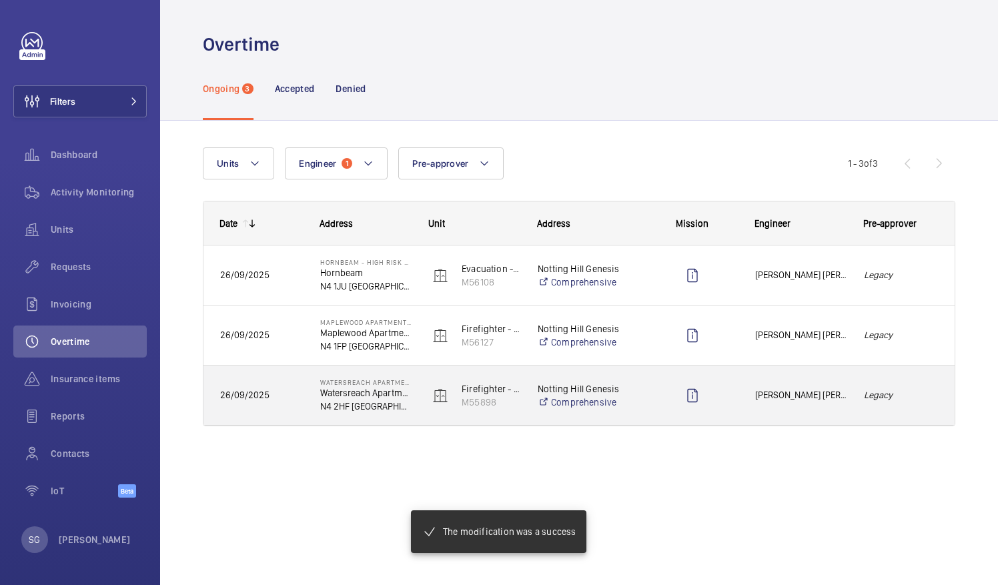
click at [917, 385] on div "Legacy" at bounding box center [901, 395] width 107 height 42
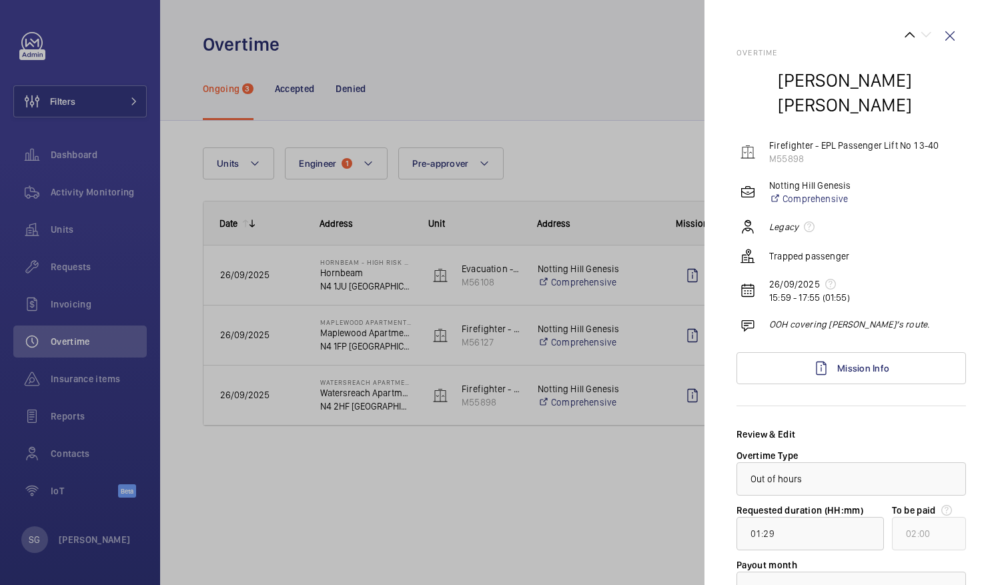
scroll to position [97, 0]
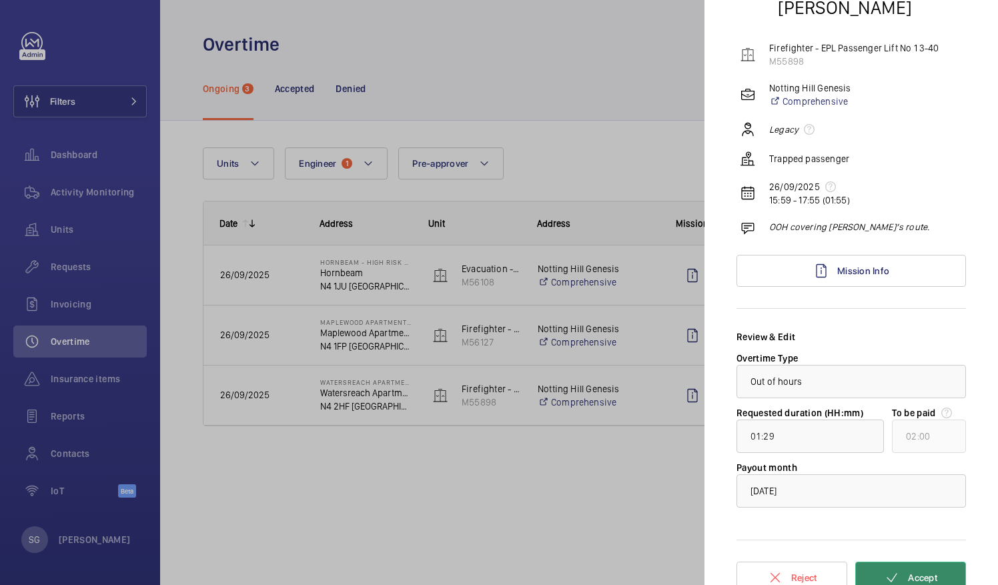
click at [908, 572] on span "Accept" at bounding box center [922, 577] width 29 height 11
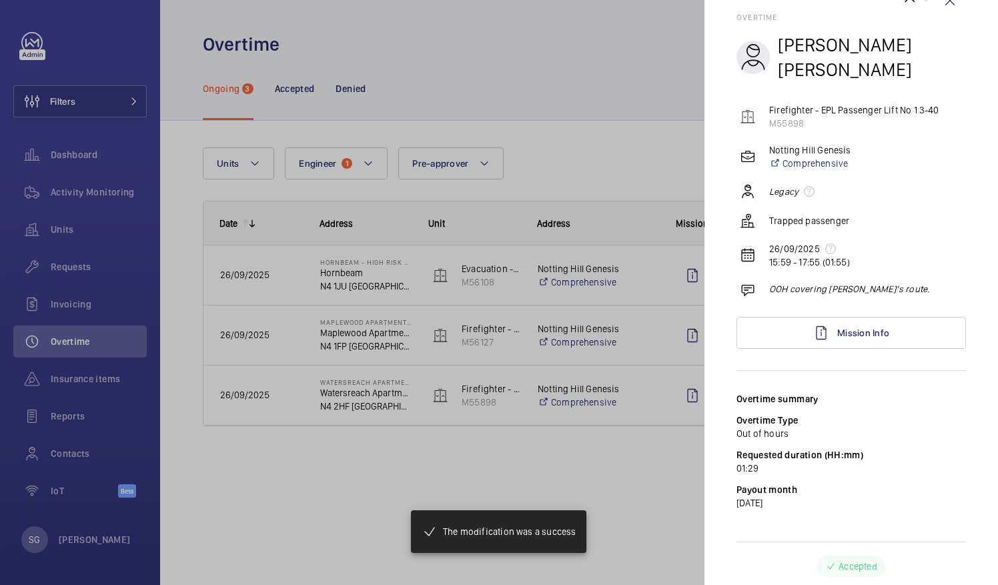
scroll to position [19, 0]
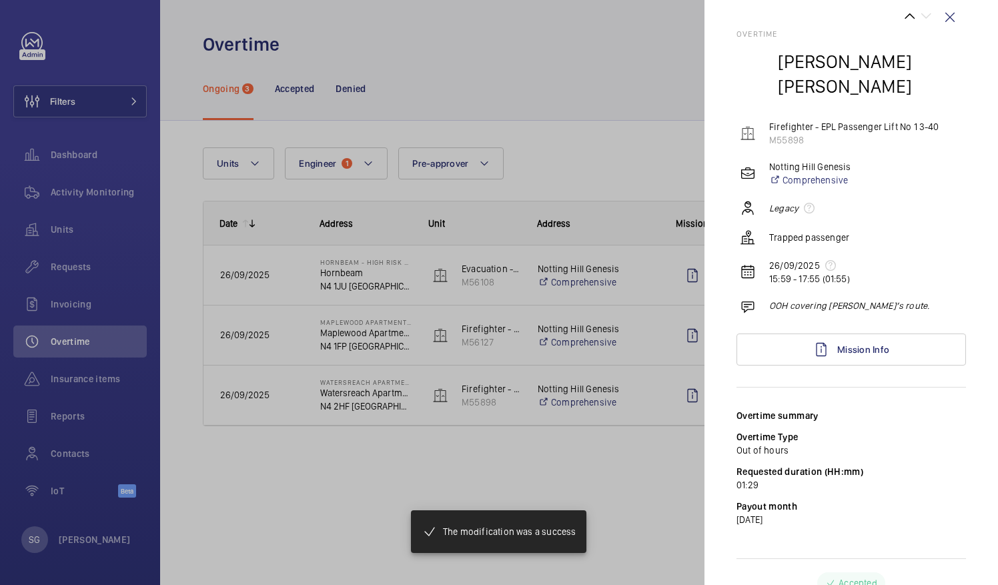
click at [532, 164] on div at bounding box center [499, 292] width 998 height 585
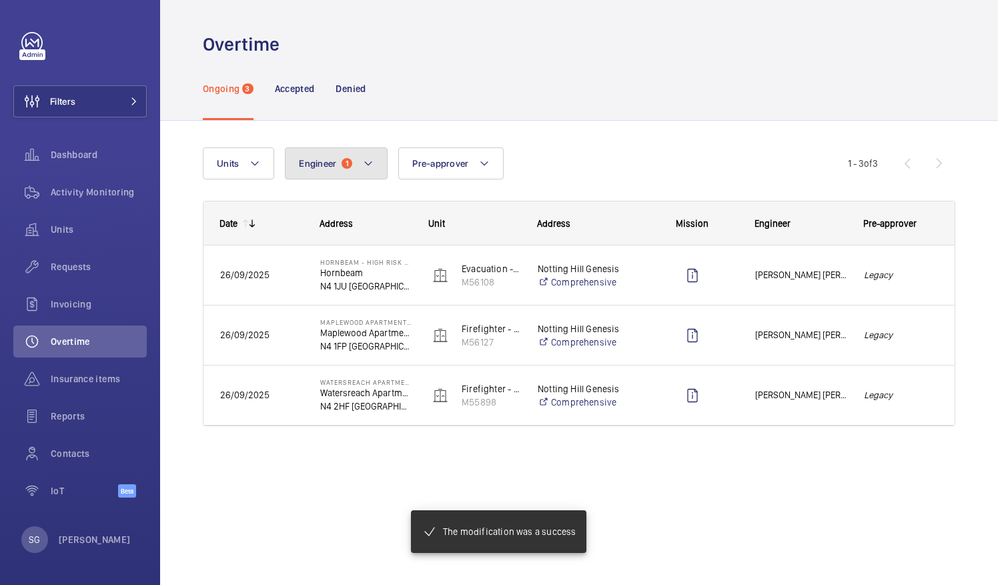
click at [367, 164] on mat-icon at bounding box center [368, 163] width 11 height 16
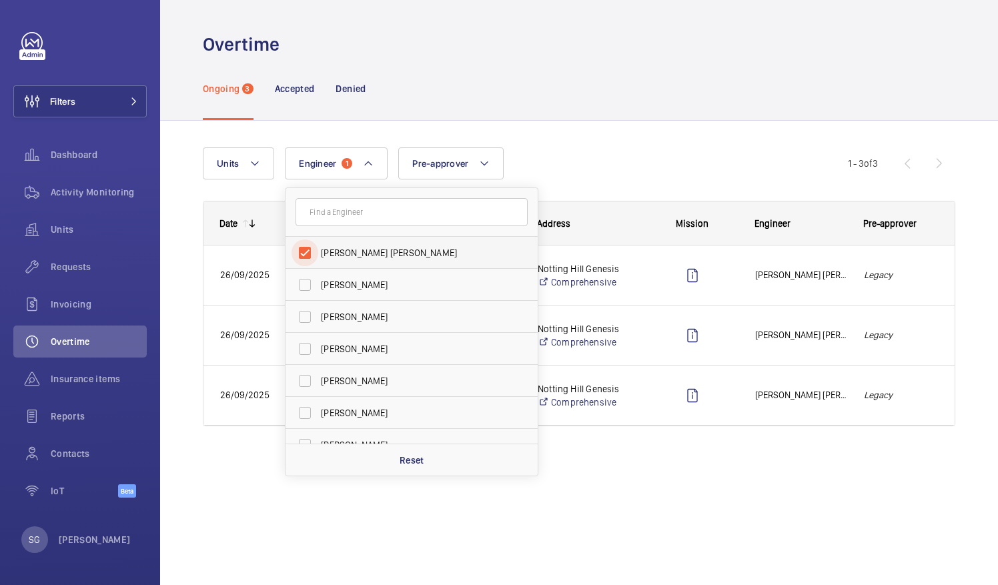
click at [309, 251] on input "[PERSON_NAME] [PERSON_NAME]" at bounding box center [304, 252] width 27 height 27
checkbox input "false"
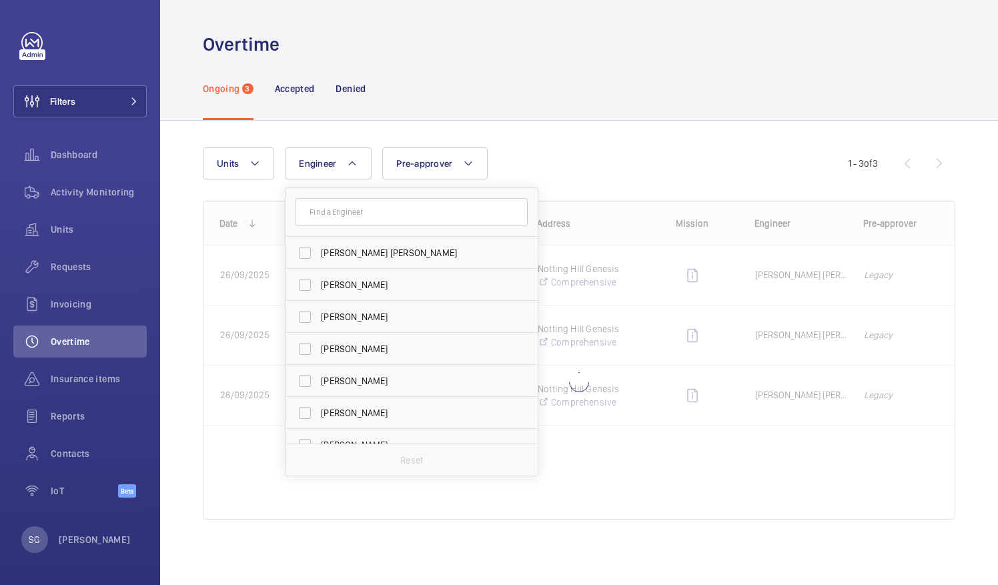
click at [550, 121] on div "Units Engineer [PERSON_NAME] [PERSON_NAME] [PERSON_NAME] [PERSON_NAME] [PERSON_…" at bounding box center [579, 352] width 838 height 463
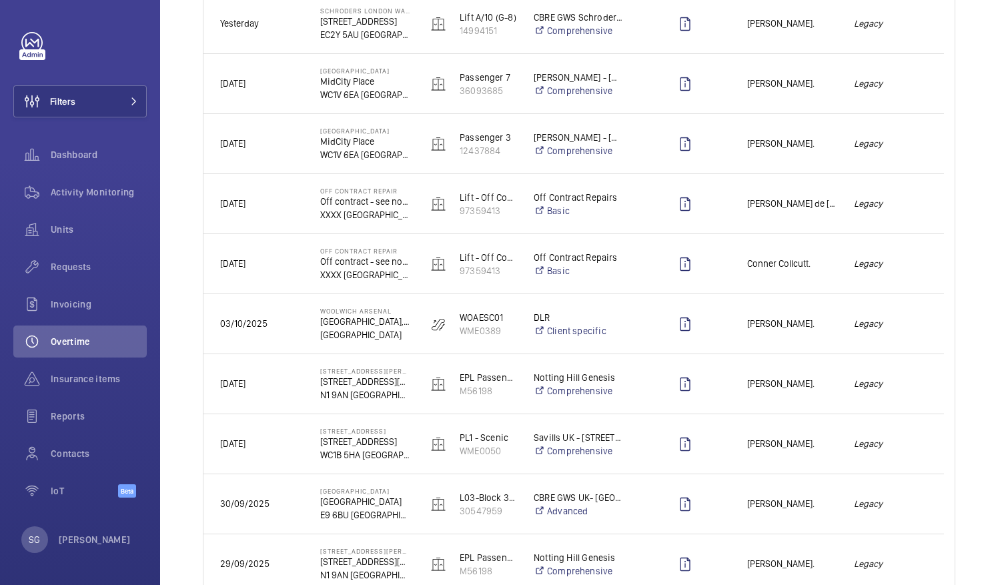
scroll to position [402, 0]
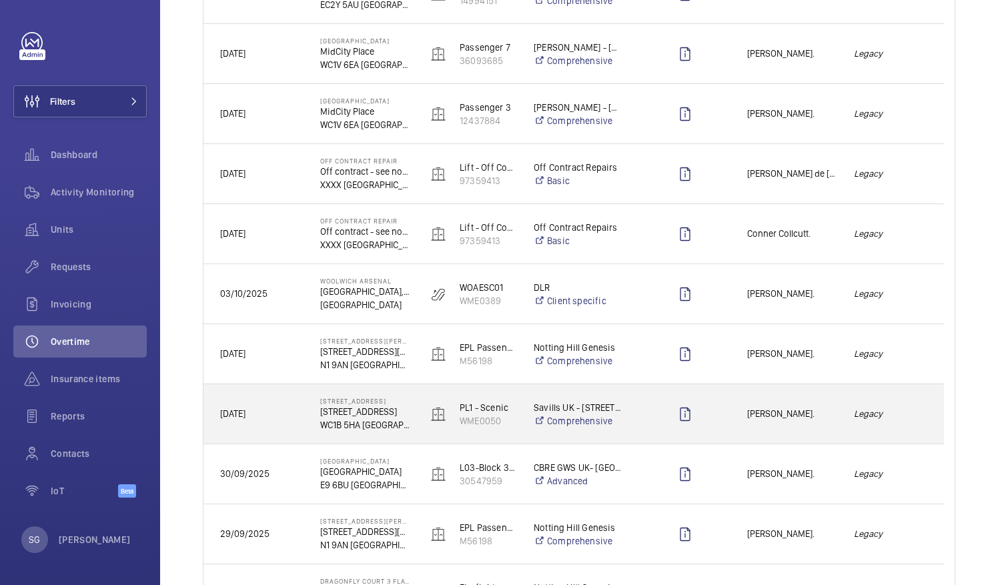
click at [918, 411] on em "Legacy" at bounding box center [890, 413] width 73 height 15
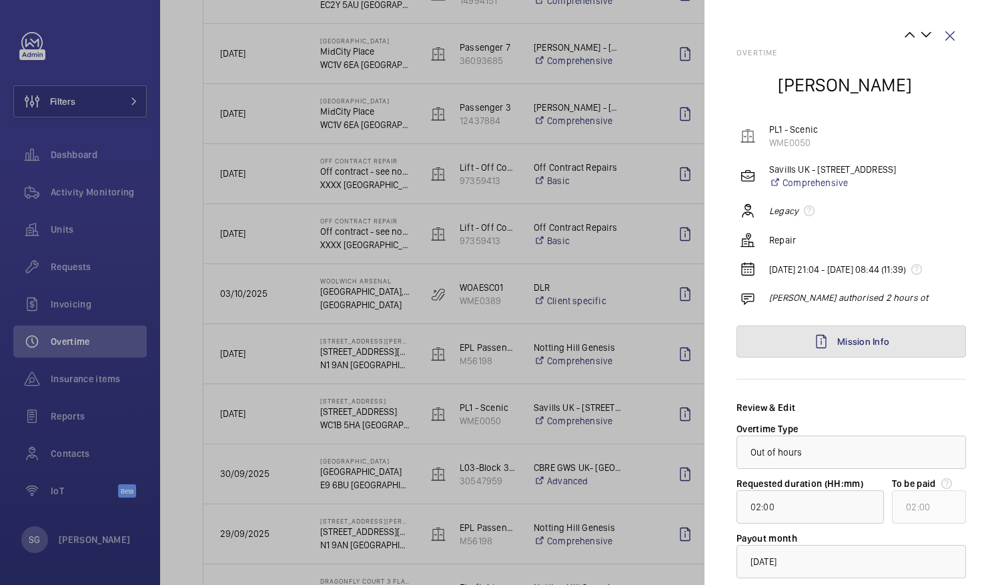
click at [912, 356] on link "Mission Info" at bounding box center [850, 341] width 229 height 32
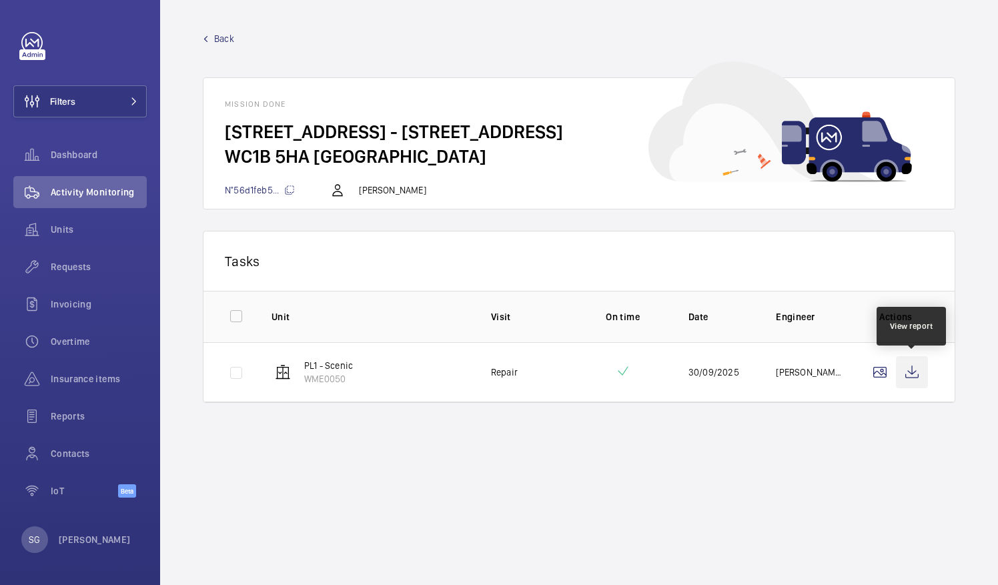
click at [904, 372] on wm-front-icon-button at bounding box center [912, 372] width 32 height 32
click at [219, 37] on span "Back" at bounding box center [224, 38] width 20 height 13
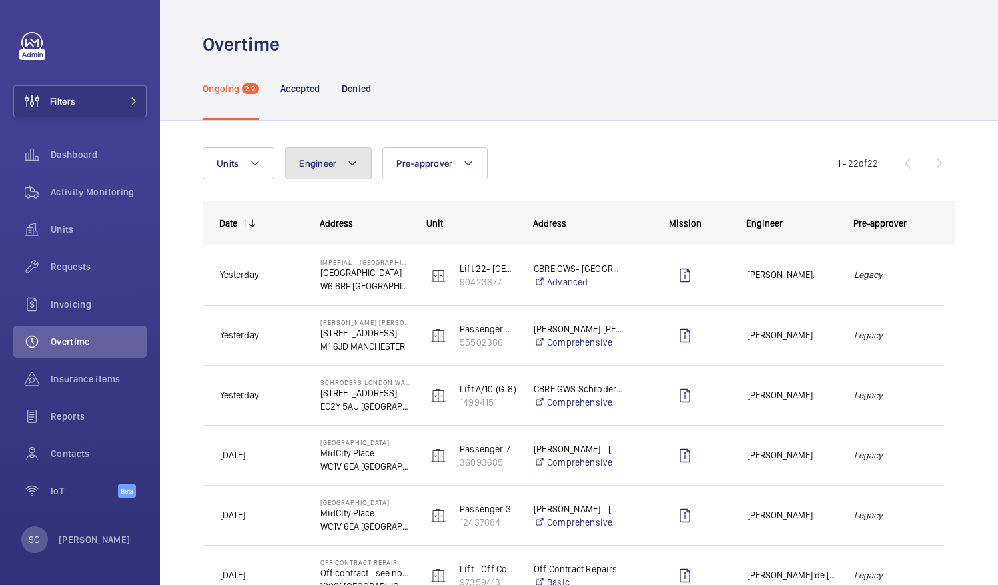
click at [321, 165] on span "Engineer" at bounding box center [317, 163] width 37 height 11
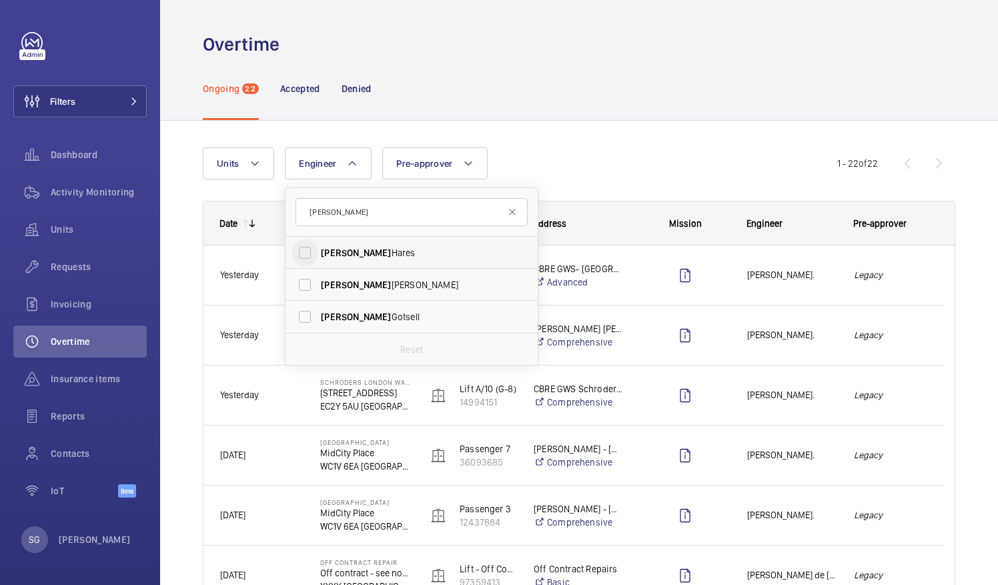
type input "[PERSON_NAME]"
click at [308, 259] on input "[PERSON_NAME]" at bounding box center [304, 252] width 27 height 27
checkbox input "true"
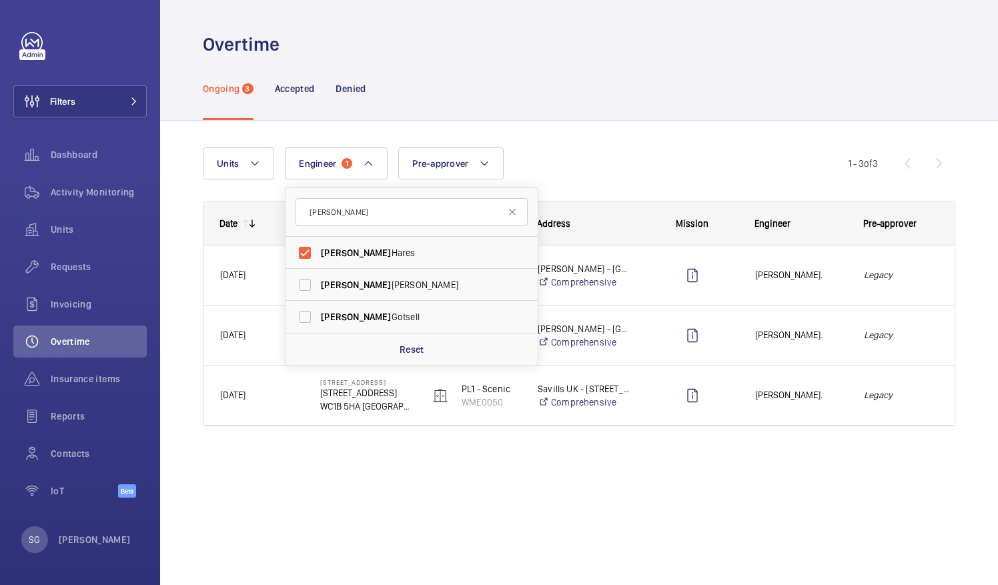
click at [708, 88] on div "Ongoing 3 Accepted Denied" at bounding box center [579, 88] width 752 height 63
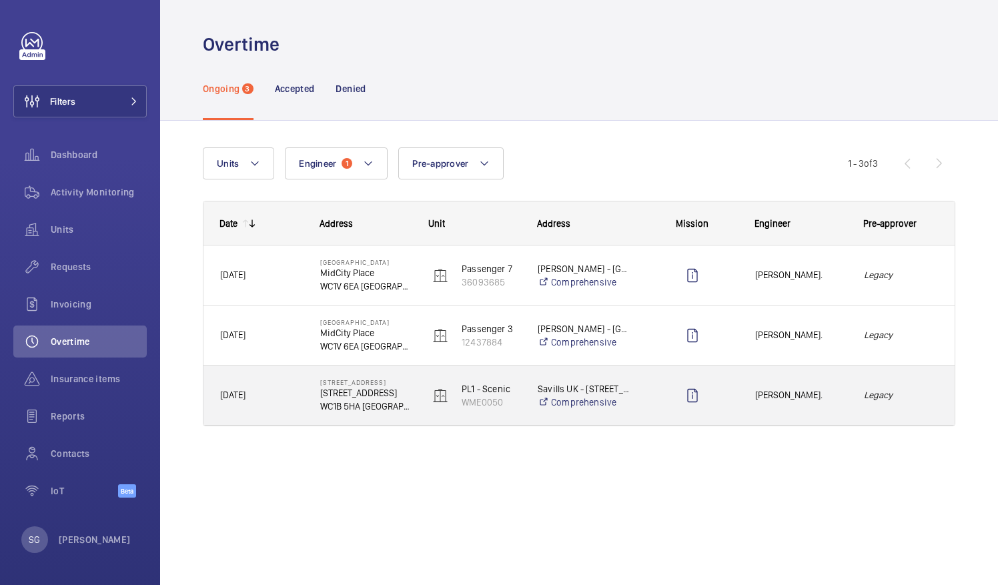
click at [918, 394] on em "Legacy" at bounding box center [901, 395] width 75 height 15
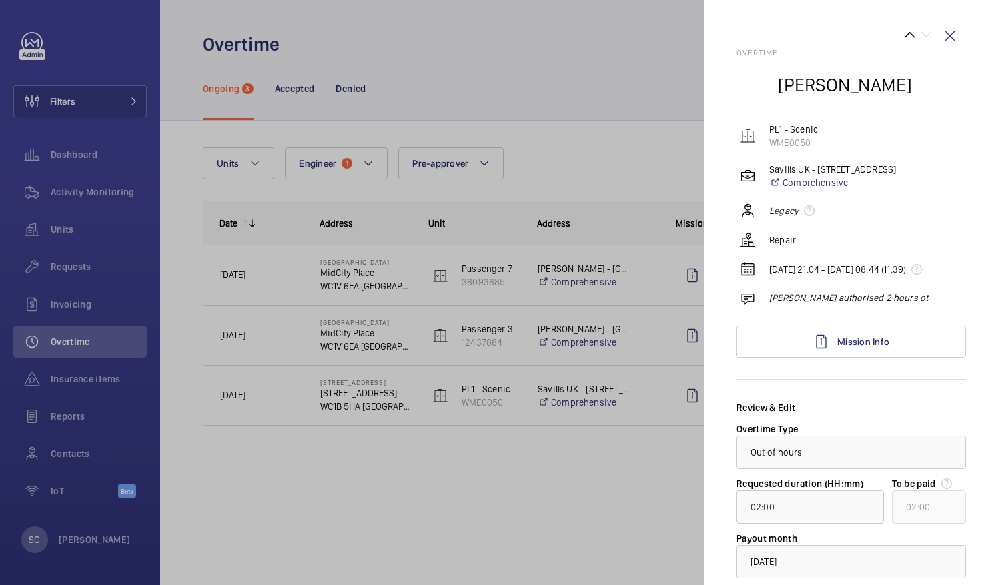
scroll to position [97, 0]
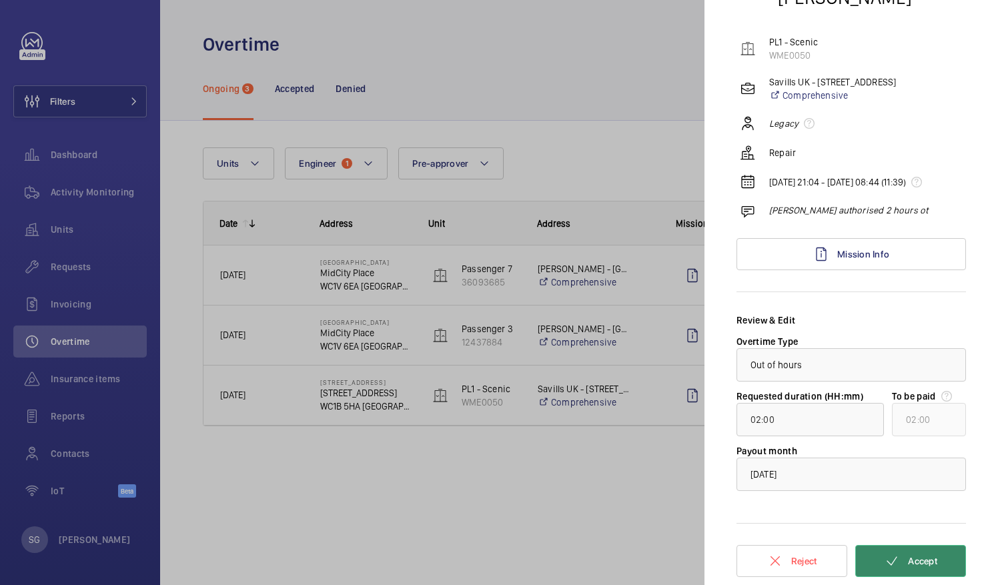
click at [907, 567] on button "Accept" at bounding box center [910, 561] width 111 height 32
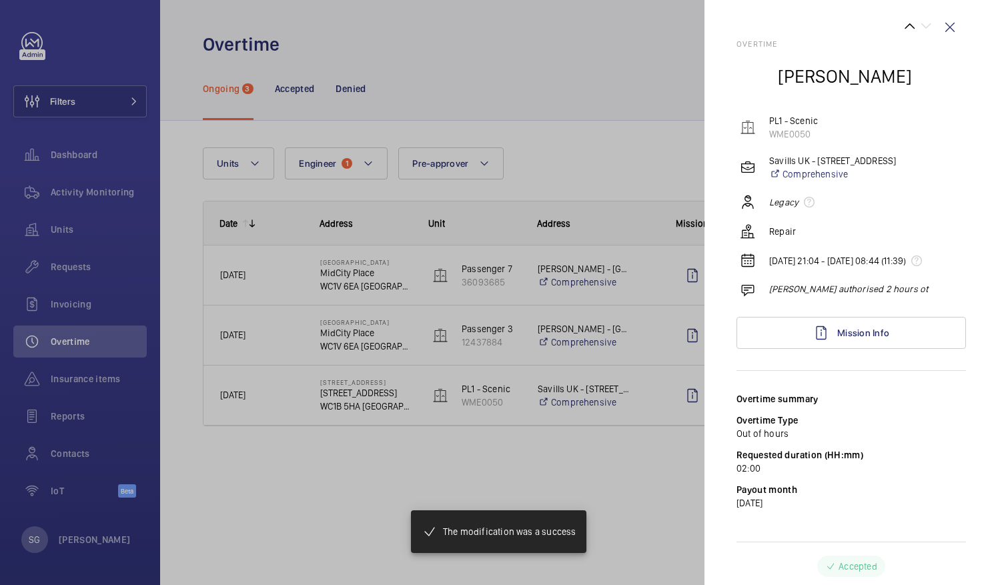
scroll to position [19, 0]
click at [576, 55] on div at bounding box center [499, 292] width 998 height 585
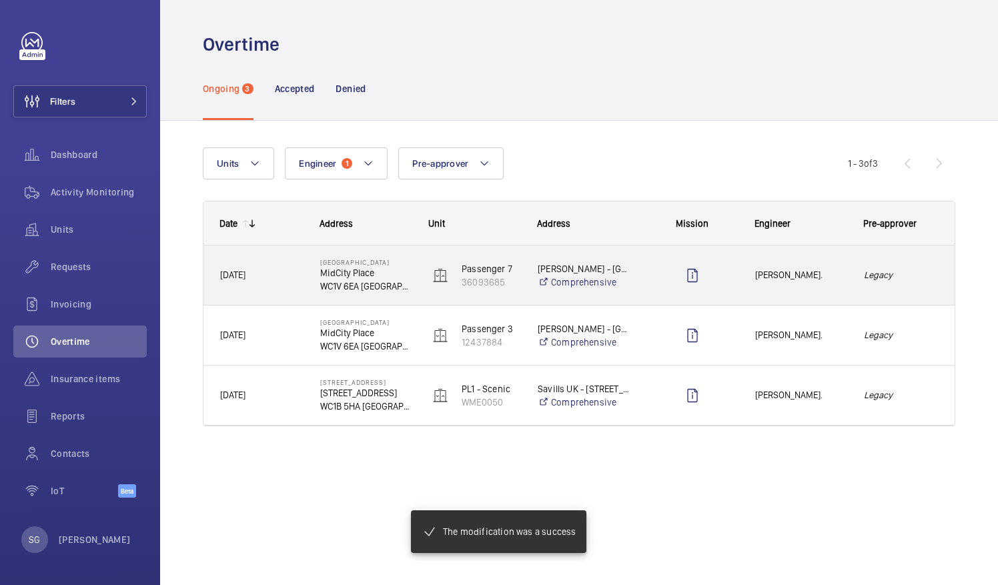
click at [932, 273] on em "Legacy" at bounding box center [901, 274] width 75 height 15
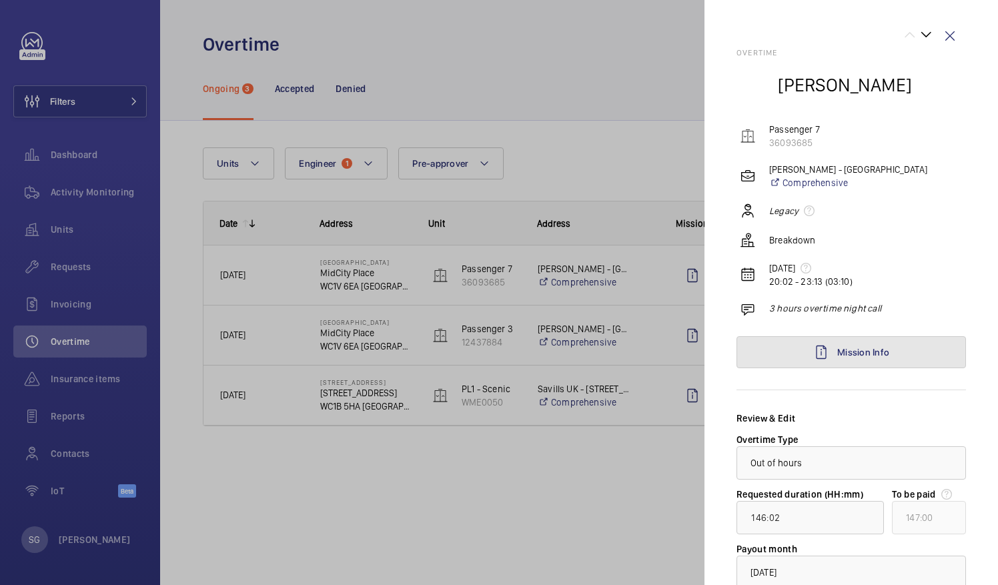
click at [870, 353] on span "Mission Info" at bounding box center [863, 352] width 52 height 11
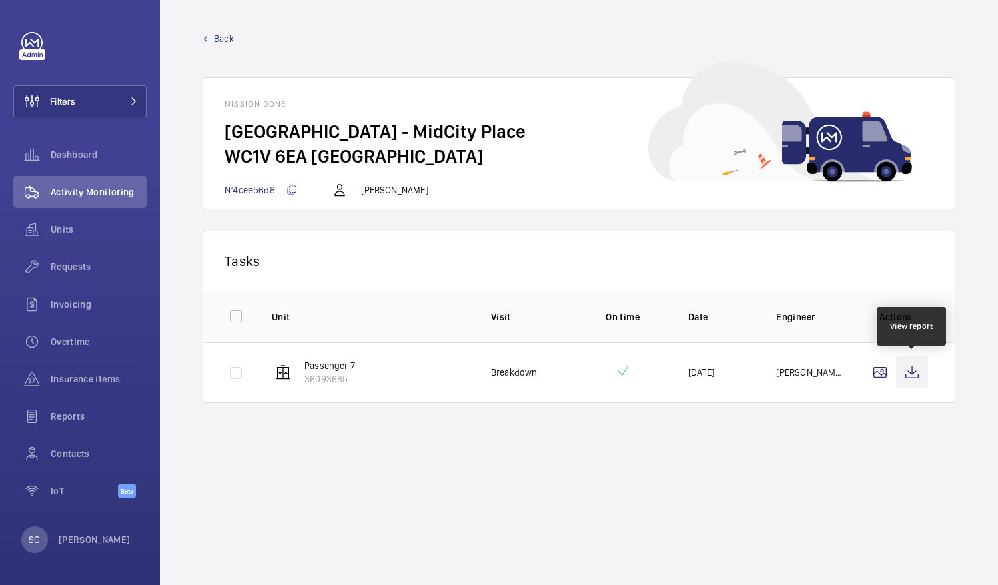
click at [914, 372] on wm-front-icon-button at bounding box center [912, 372] width 32 height 32
click at [220, 29] on wm-front-mission-details "Back Mission done Midcity Place - MidCity Place WC1V 6EA [GEOGRAPHIC_DATA] N°4c…" at bounding box center [579, 292] width 838 height 585
click at [221, 34] on span "Back" at bounding box center [224, 38] width 20 height 13
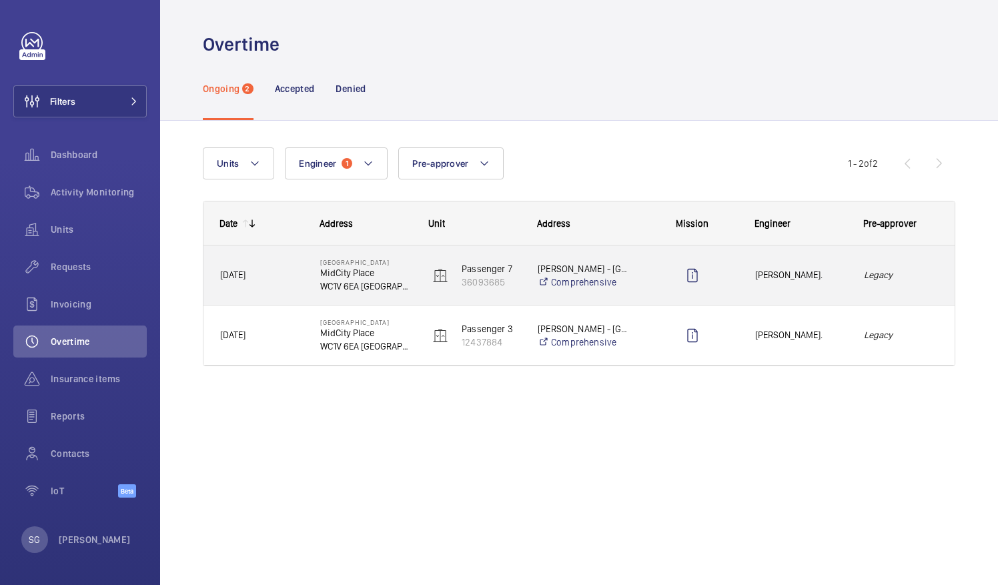
click at [918, 291] on div "Legacy" at bounding box center [901, 275] width 107 height 42
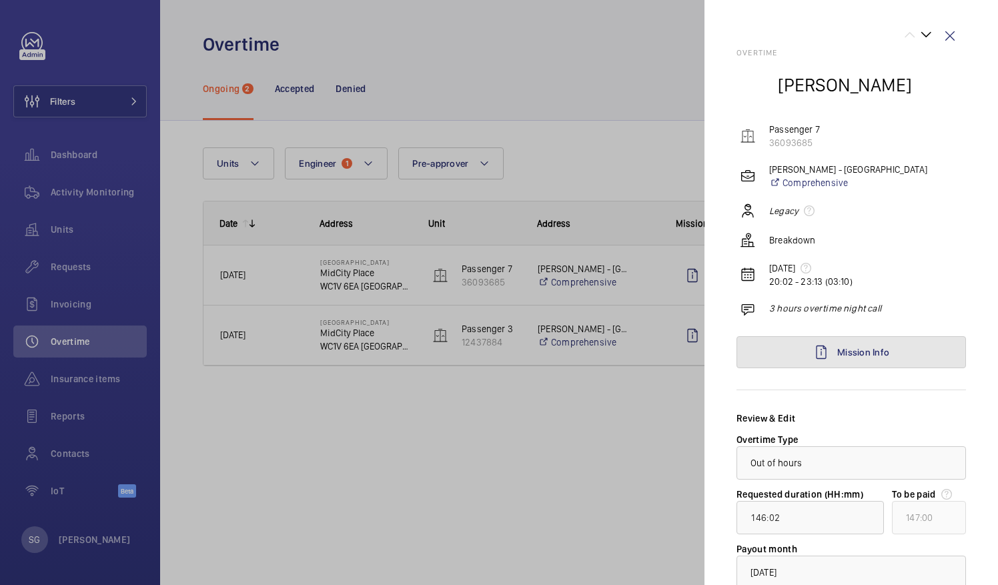
click at [901, 352] on link "Mission Info" at bounding box center [850, 352] width 229 height 32
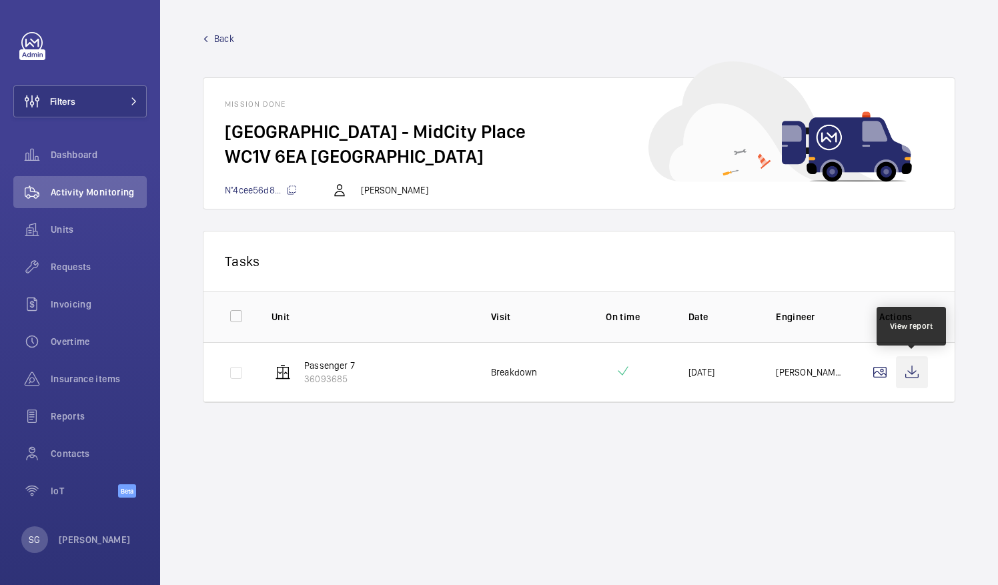
click at [911, 374] on wm-front-icon-button at bounding box center [912, 372] width 32 height 32
click at [227, 35] on span "Back" at bounding box center [224, 38] width 20 height 13
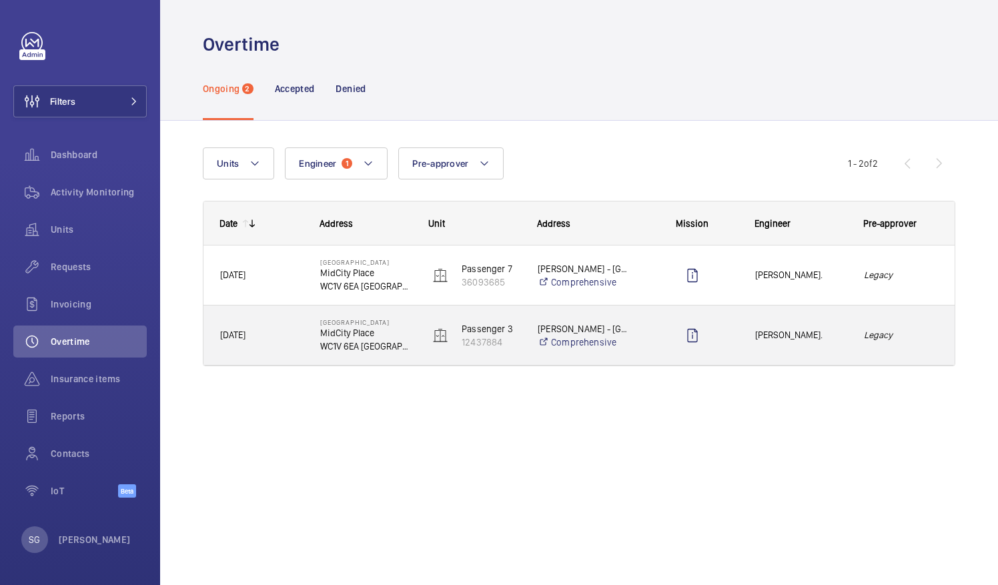
click at [928, 324] on div "Legacy" at bounding box center [901, 335] width 107 height 42
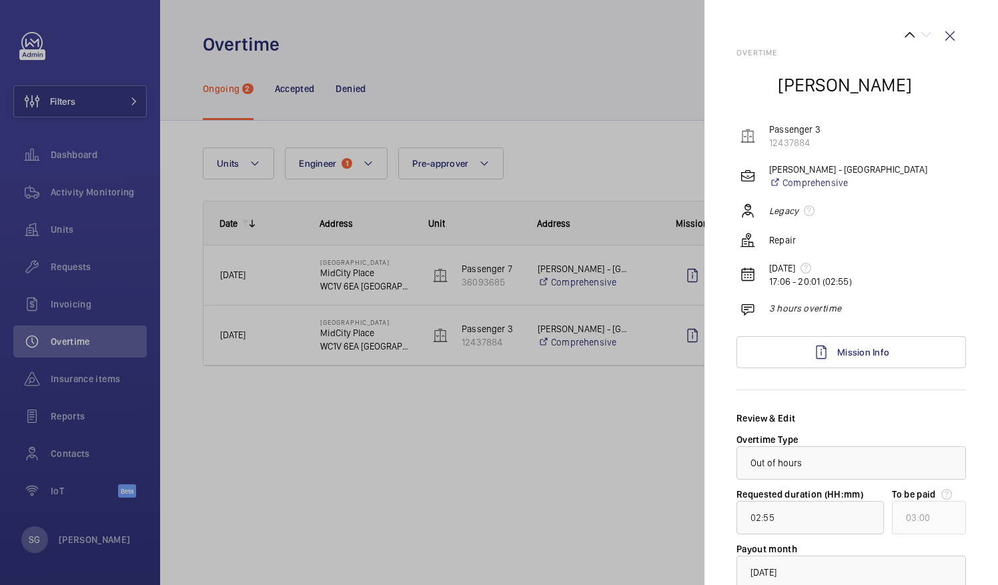
scroll to position [97, 0]
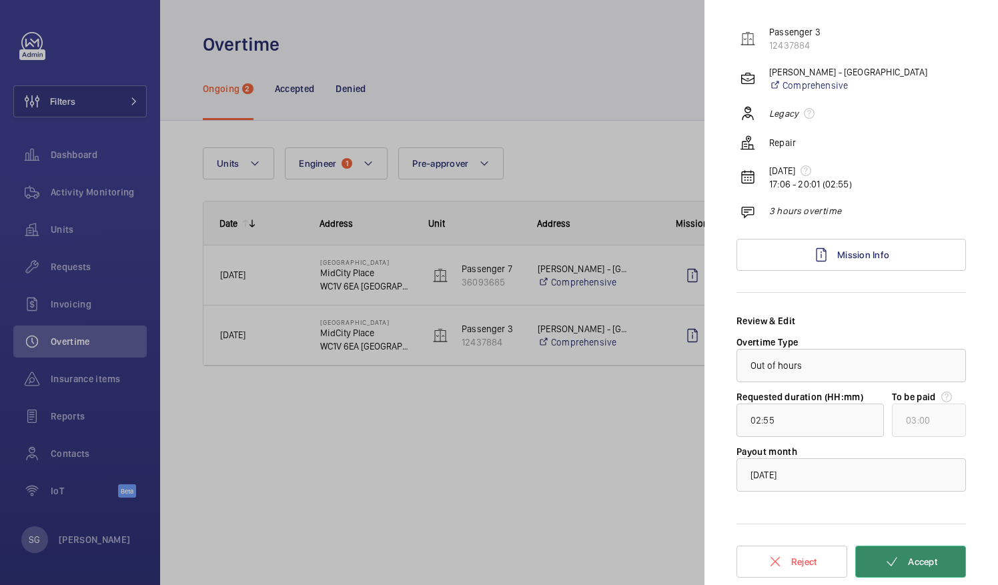
click at [895, 558] on button "Accept" at bounding box center [910, 562] width 111 height 32
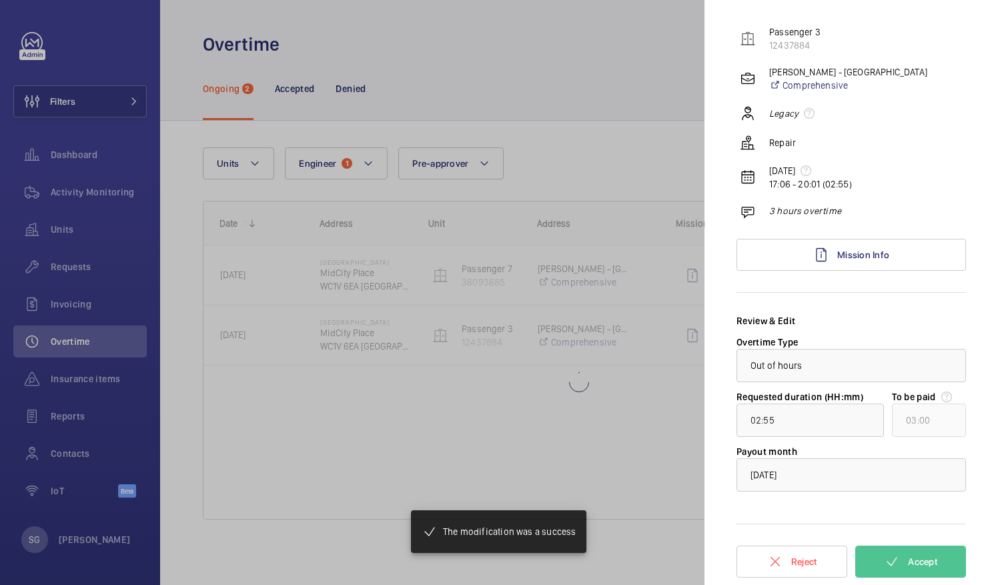
scroll to position [0, 0]
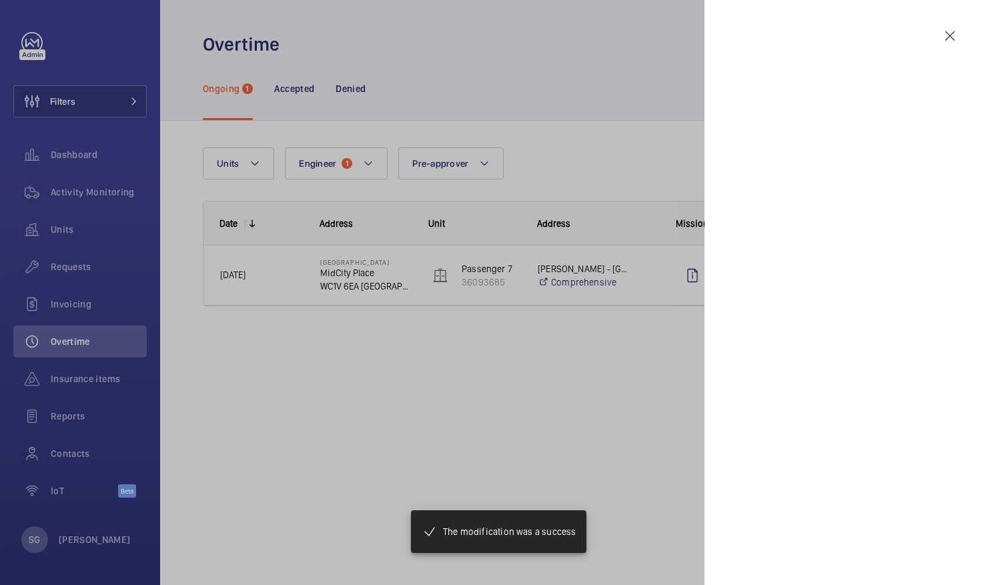
click at [612, 153] on div at bounding box center [499, 292] width 998 height 585
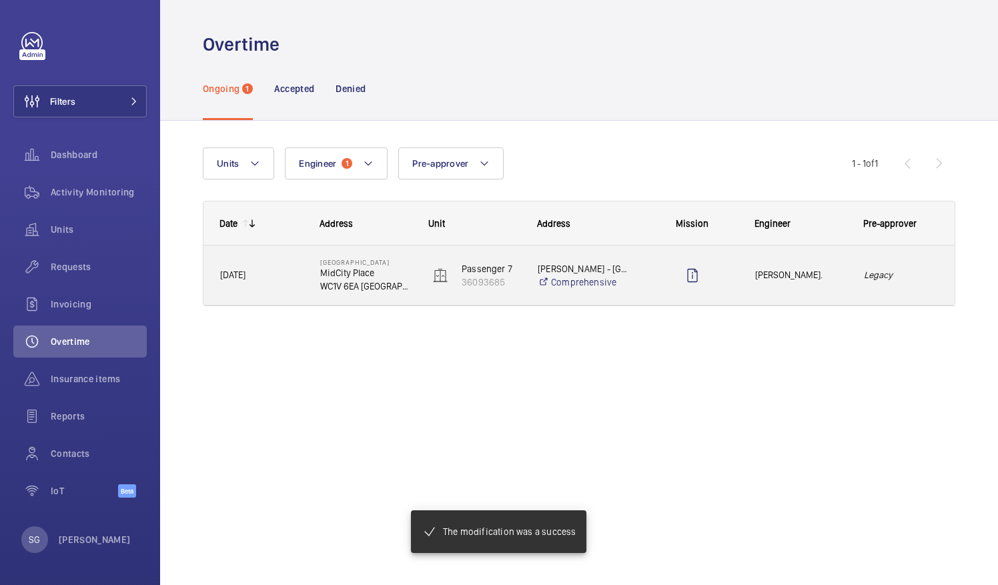
click at [912, 264] on div "Legacy" at bounding box center [901, 275] width 107 height 42
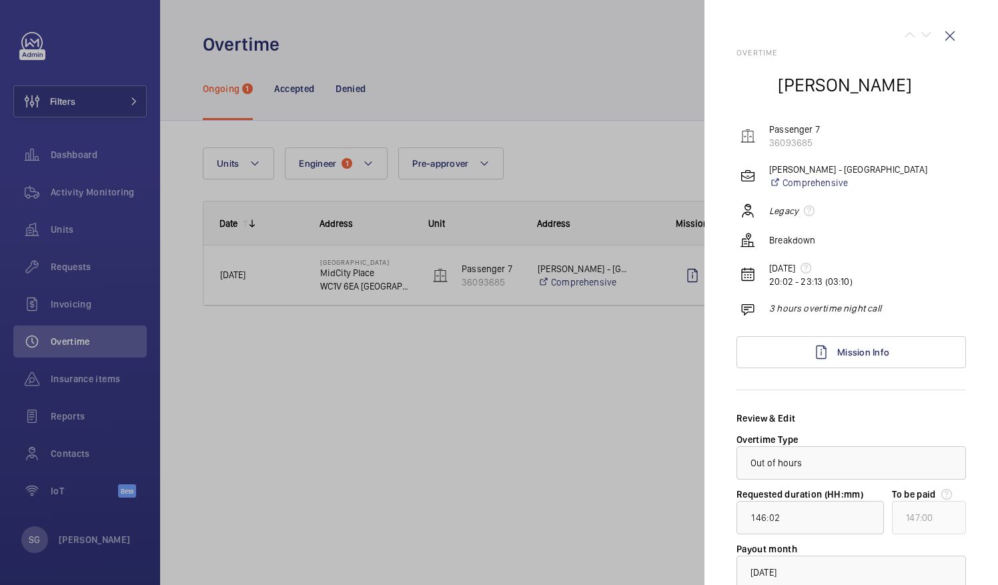
scroll to position [97, 0]
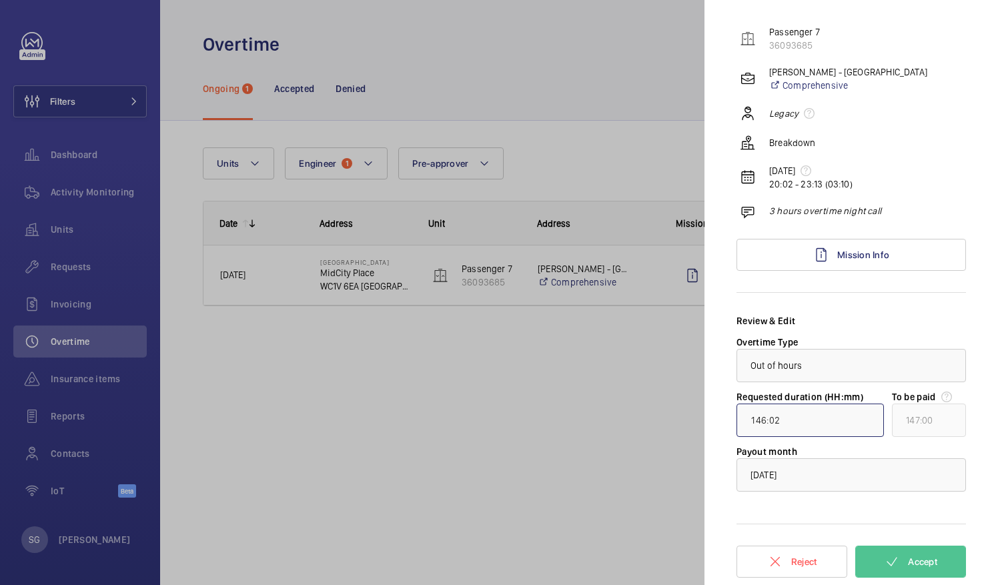
click at [766, 414] on input "146:02" at bounding box center [809, 420] width 147 height 33
type input "02:02"
type input "03:00"
type input "02:00"
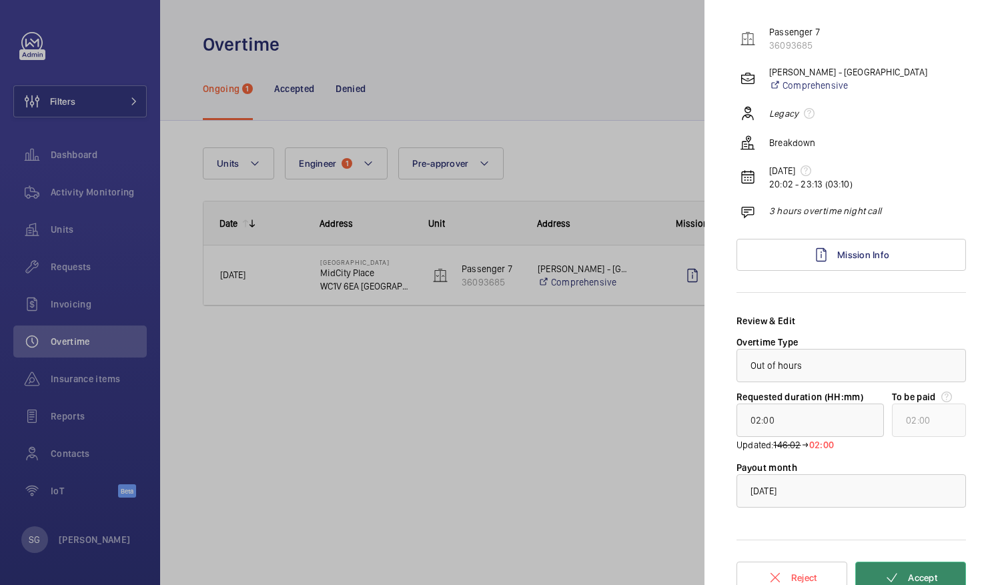
click at [908, 572] on span "Accept" at bounding box center [922, 577] width 29 height 11
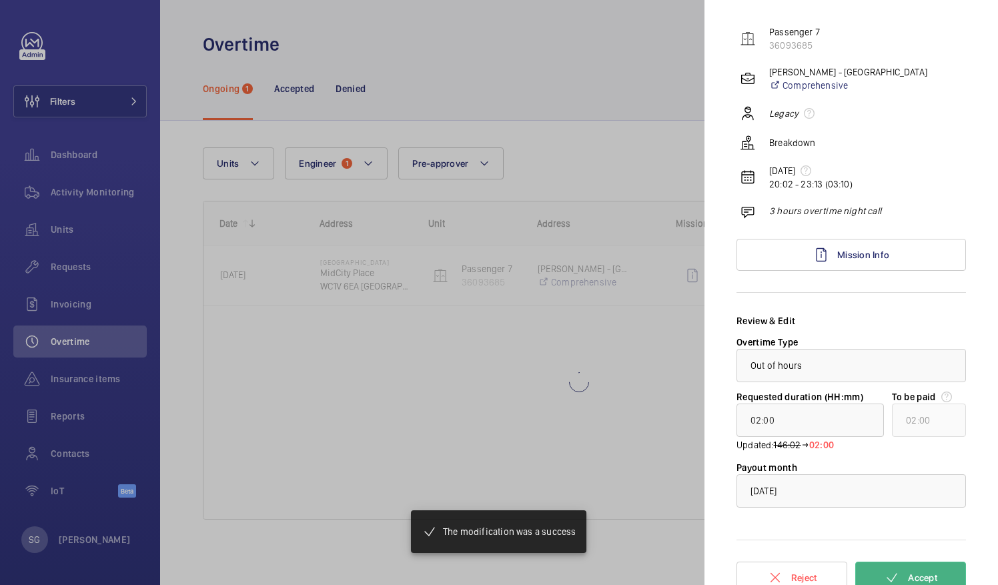
scroll to position [0, 0]
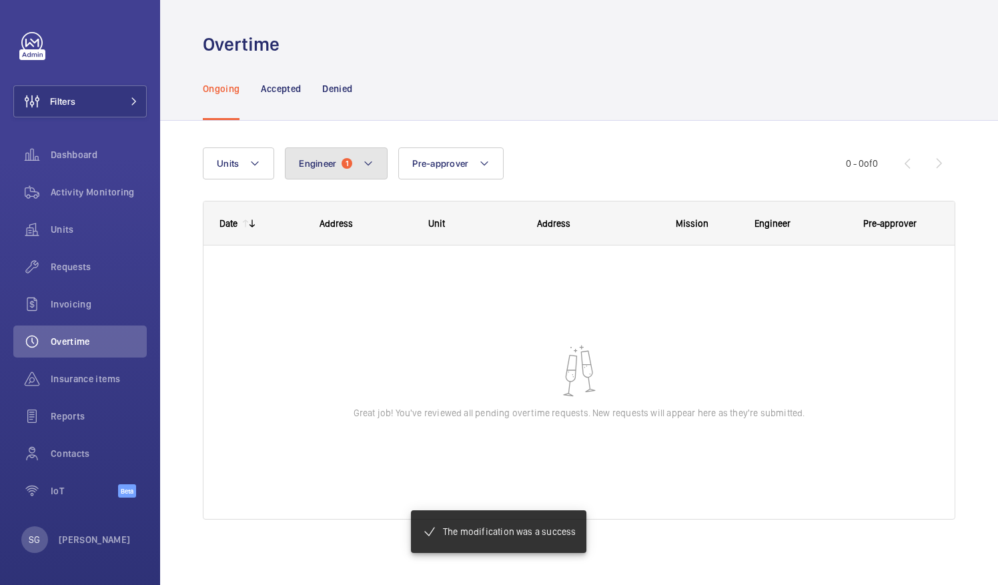
click at [368, 160] on mat-icon at bounding box center [368, 163] width 11 height 16
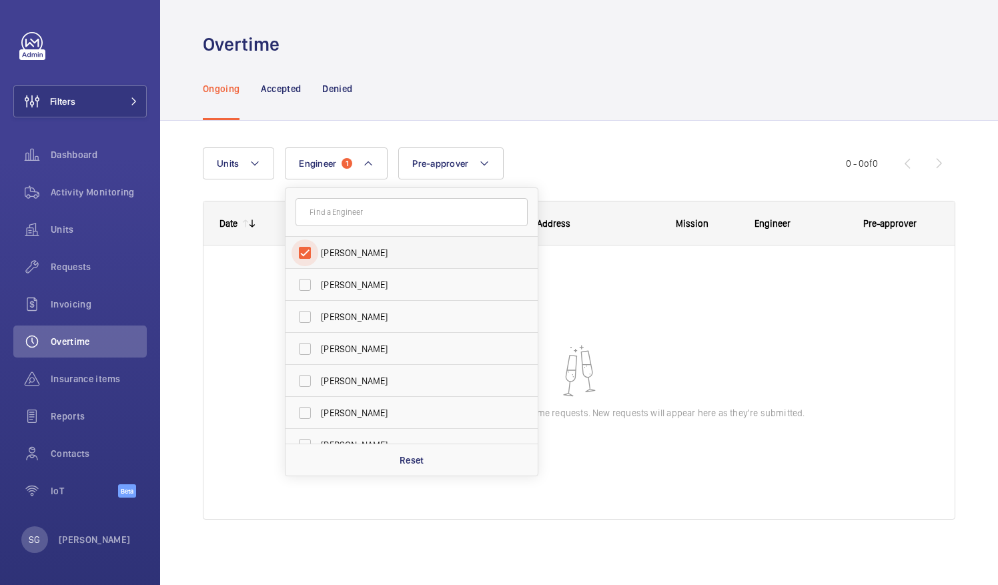
click at [308, 254] on input "[PERSON_NAME]" at bounding box center [304, 252] width 27 height 27
checkbox input "false"
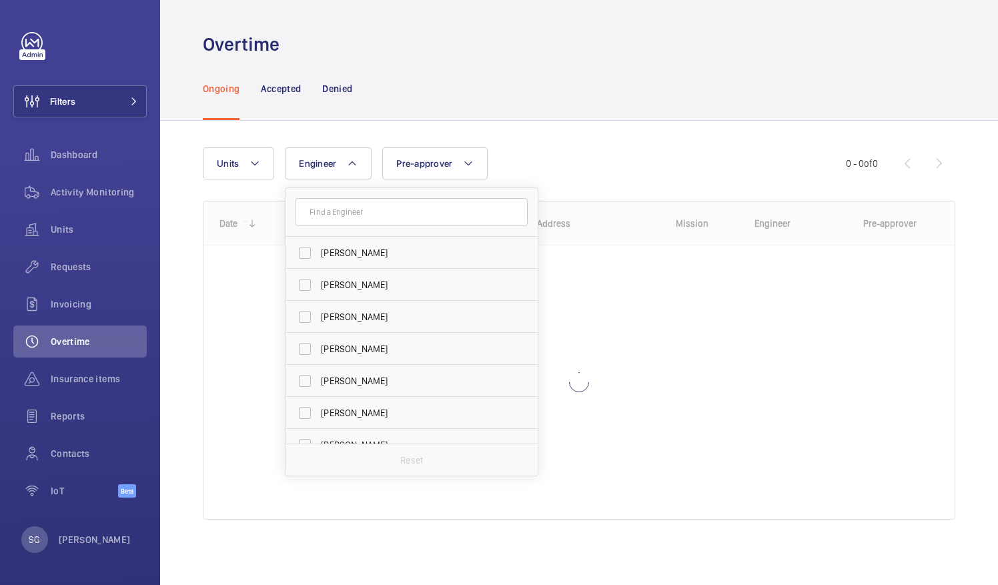
click at [568, 76] on div "Ongoing Accepted Denied" at bounding box center [579, 88] width 752 height 63
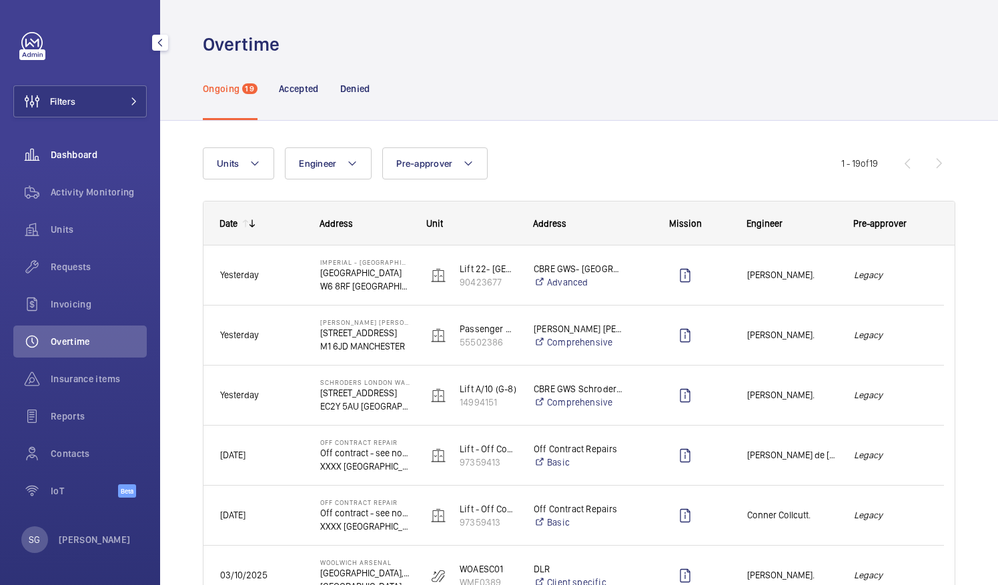
click at [95, 143] on div "Dashboard" at bounding box center [79, 155] width 133 height 32
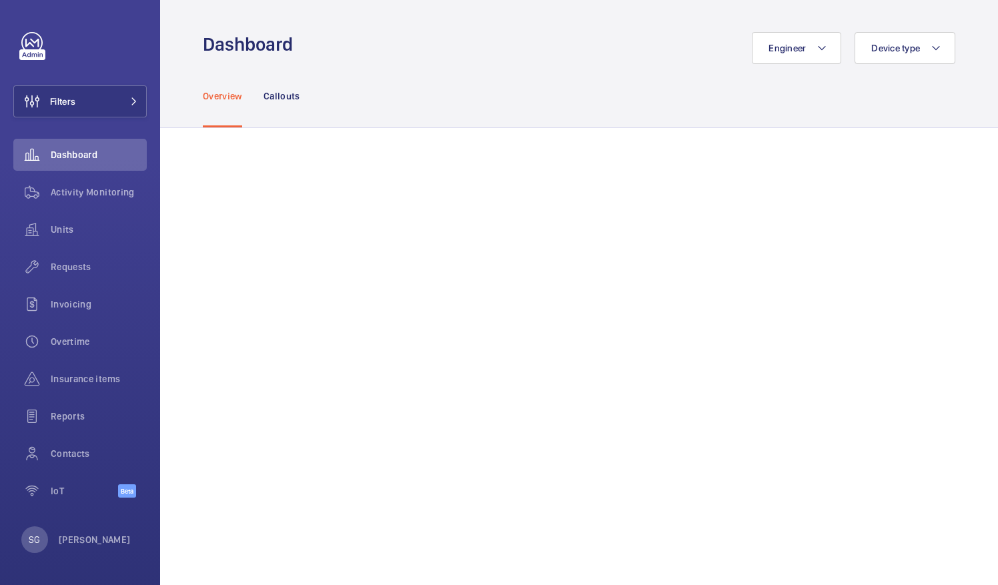
scroll to position [245, 0]
